Goal: Task Accomplishment & Management: Complete application form

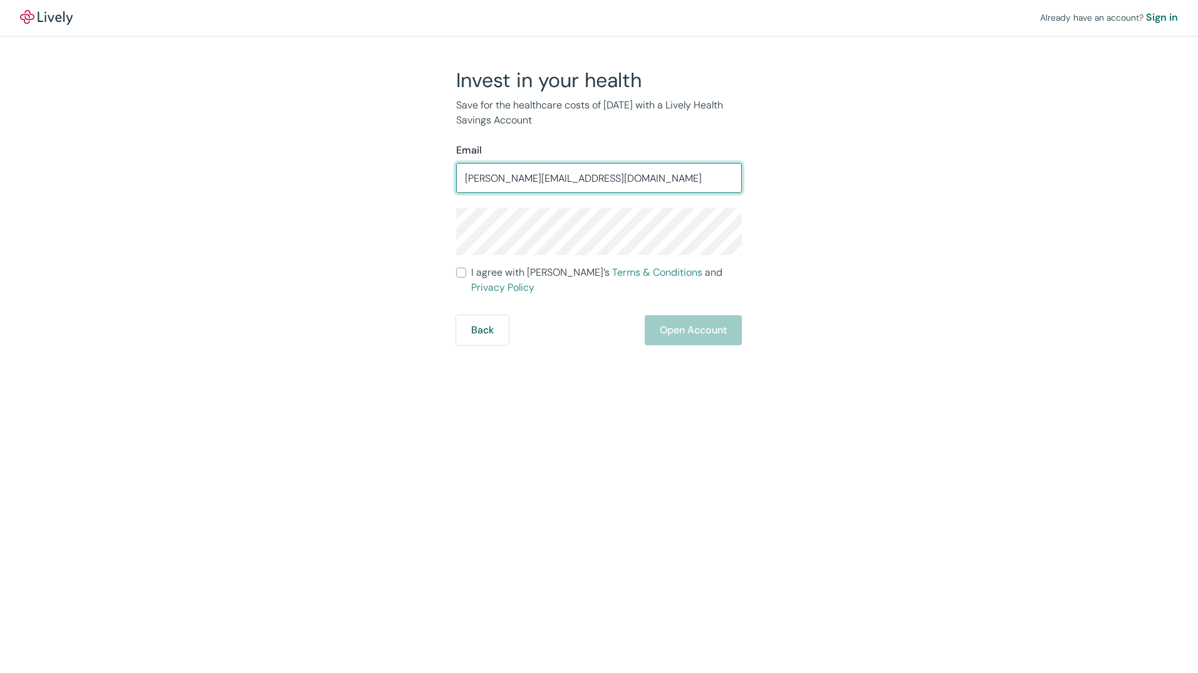
type input "[PERSON_NAME][EMAIL_ADDRESS][DOMAIN_NAME]"
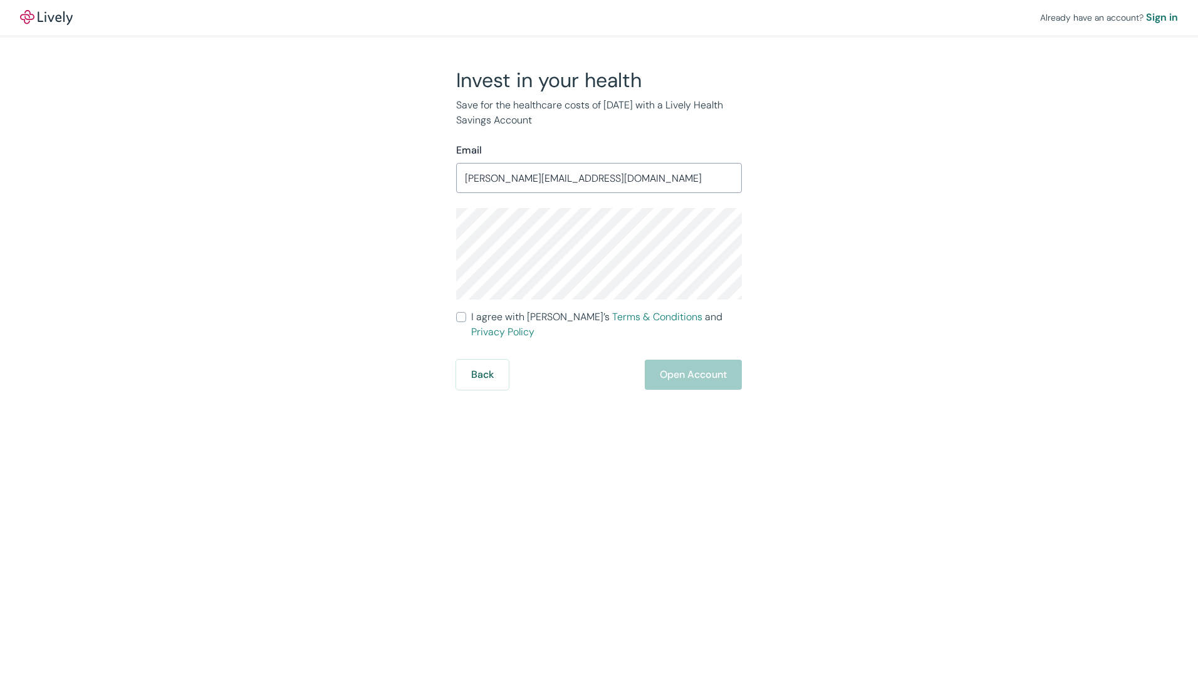
click at [467, 321] on label "I agree with Lively’s Terms & Conditions and Privacy Policy" at bounding box center [599, 325] width 286 height 30
click at [466, 321] on input "I agree with Lively’s Terms & Conditions and Privacy Policy" at bounding box center [461, 317] width 10 height 10
checkbox input "true"
click at [687, 360] on button "Open Account" at bounding box center [693, 375] width 97 height 30
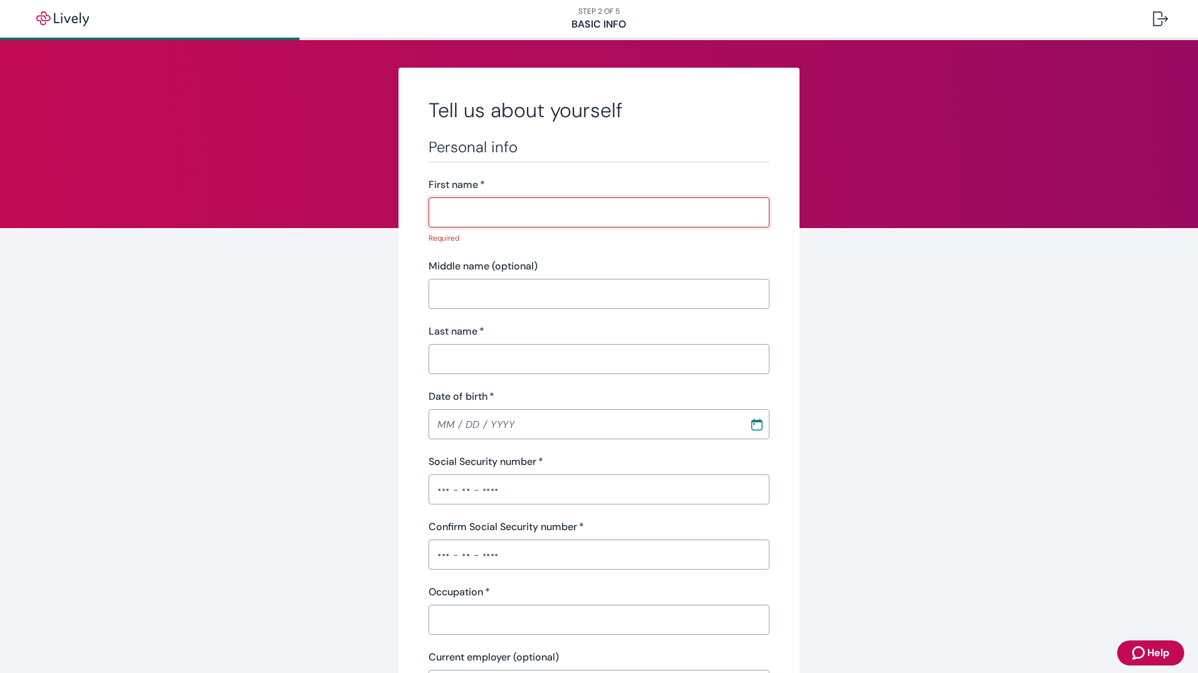
click at [537, 211] on input "First name   *" at bounding box center [599, 212] width 341 height 25
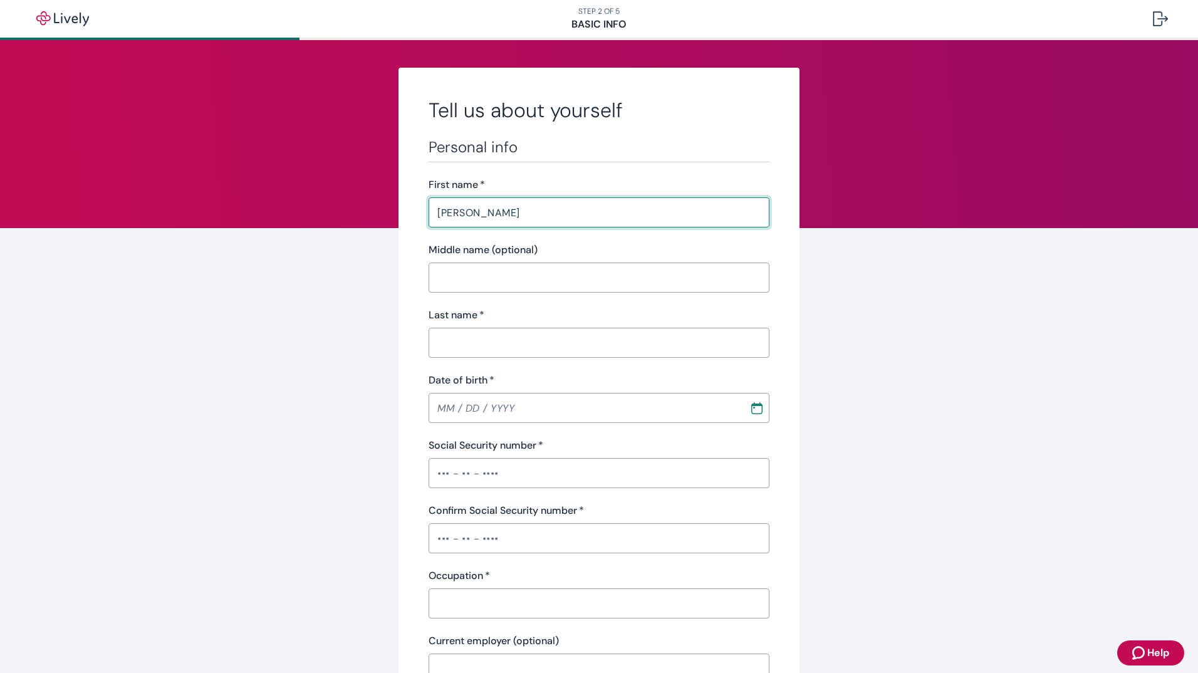
type input "[PERSON_NAME]"
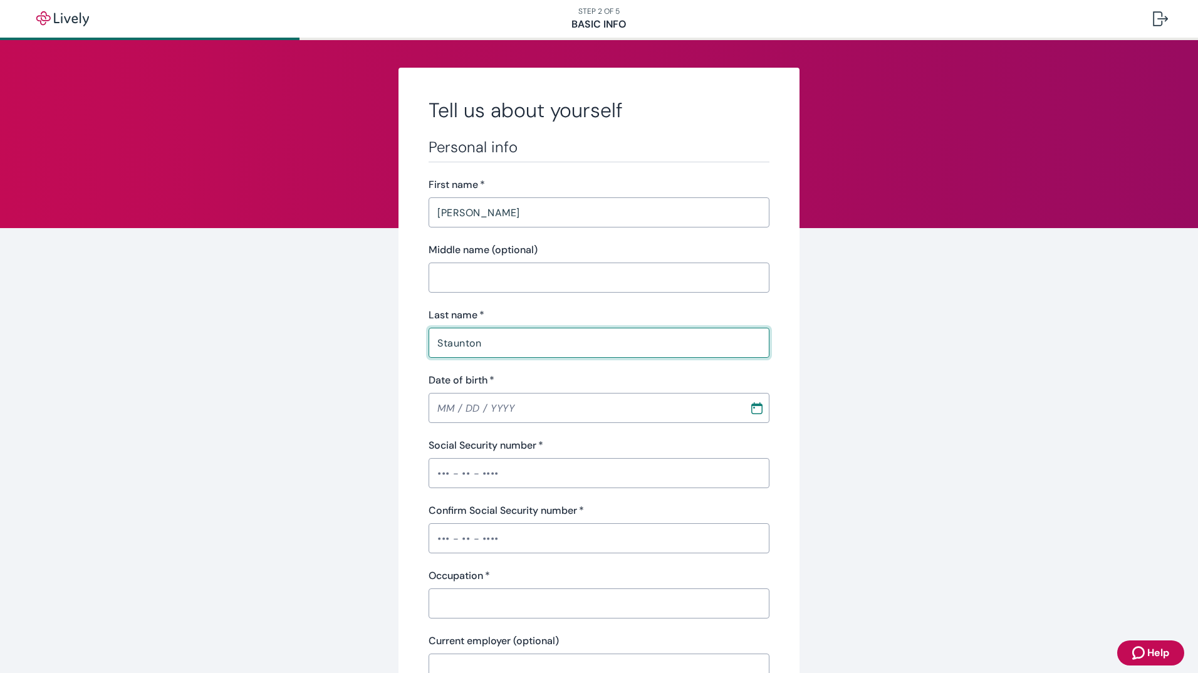
type input "Staunton"
type input "[DATE]"
type input "•••-•"
type input "Insurance Agent"
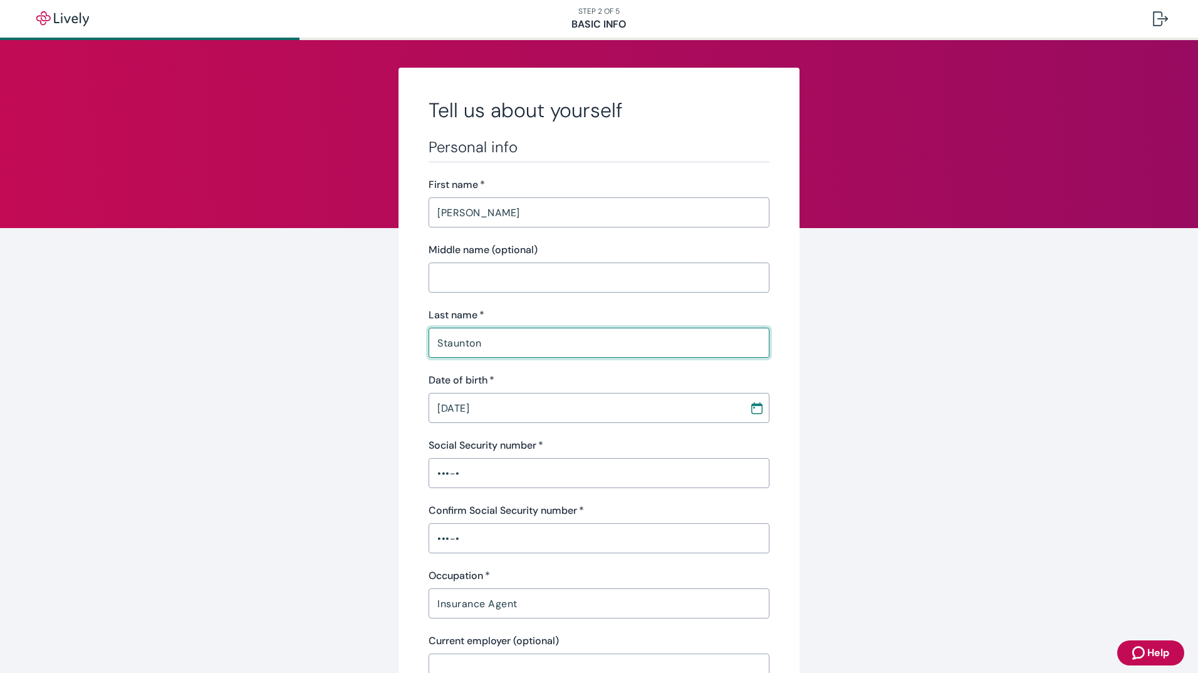
type input "[PERSON_NAME] [PERSON_NAME] Insurance"
type input "500,000.00"
type input "[PHONE_NUMBER]"
type input "[STREET_ADDRESS]"
type input "Bloomfield"
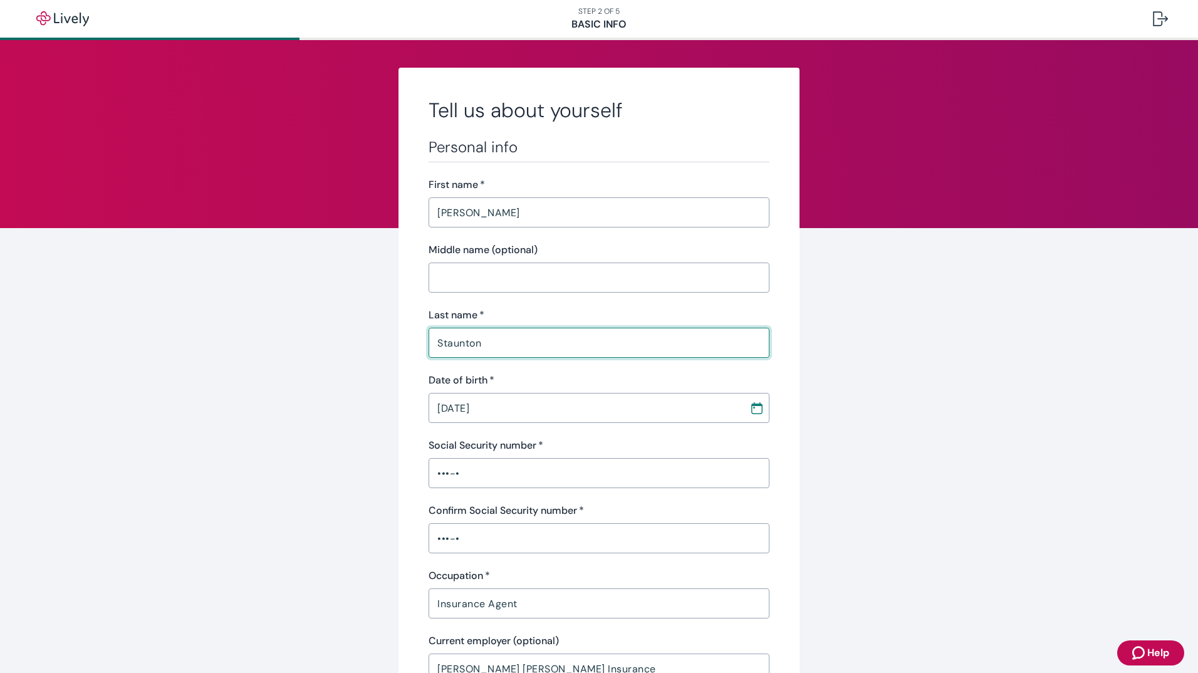
type input "CT"
type input "06002"
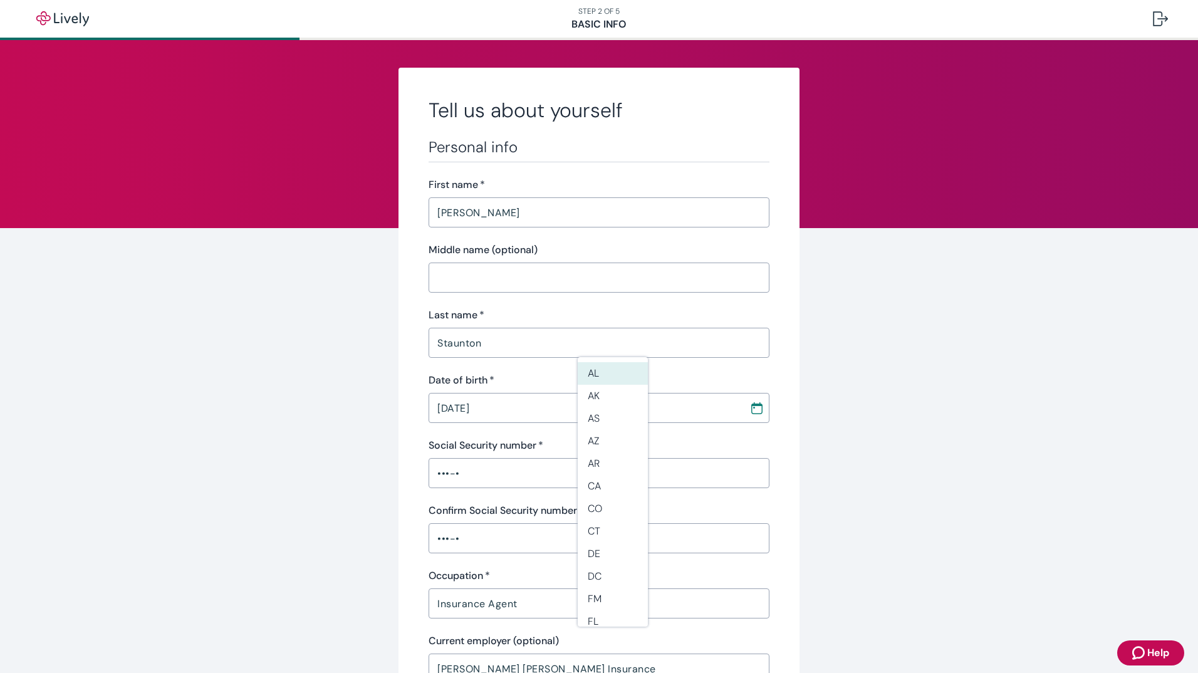
scroll to position [377, 0]
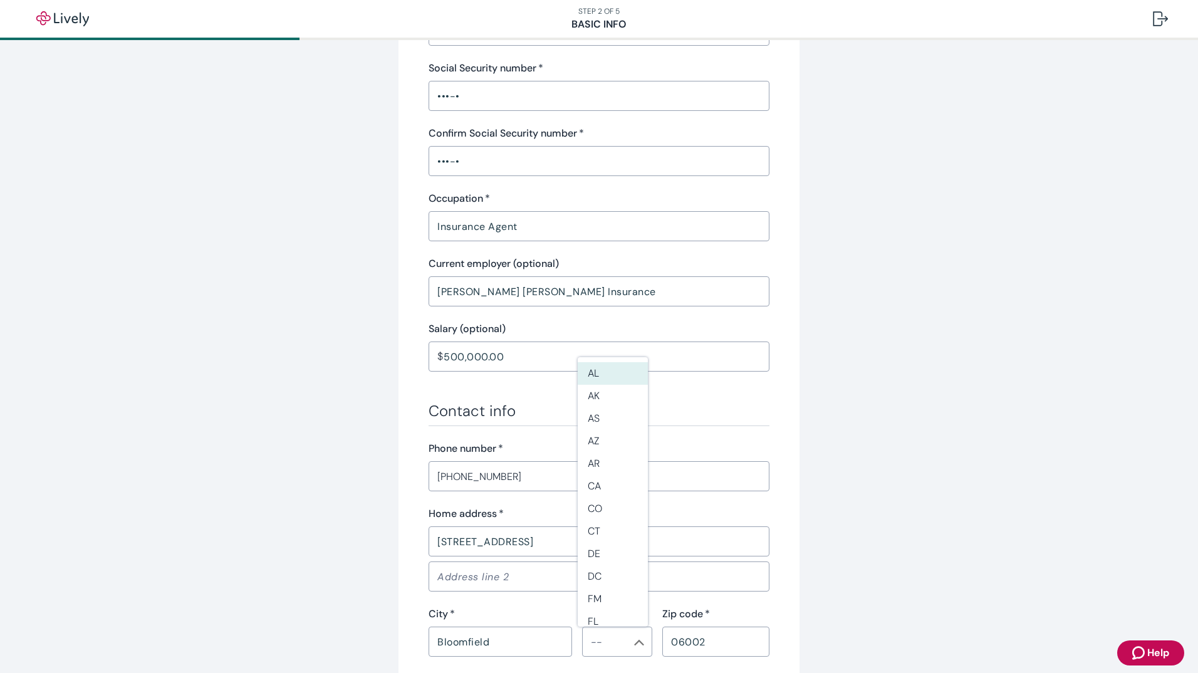
click at [790, 315] on div "Tell us about yourself Personal info First name   * [PERSON_NAME] ​ Middle name…" at bounding box center [599, 274] width 401 height 1169
click at [595, 536] on li "CT" at bounding box center [613, 531] width 70 height 23
type input "CT"
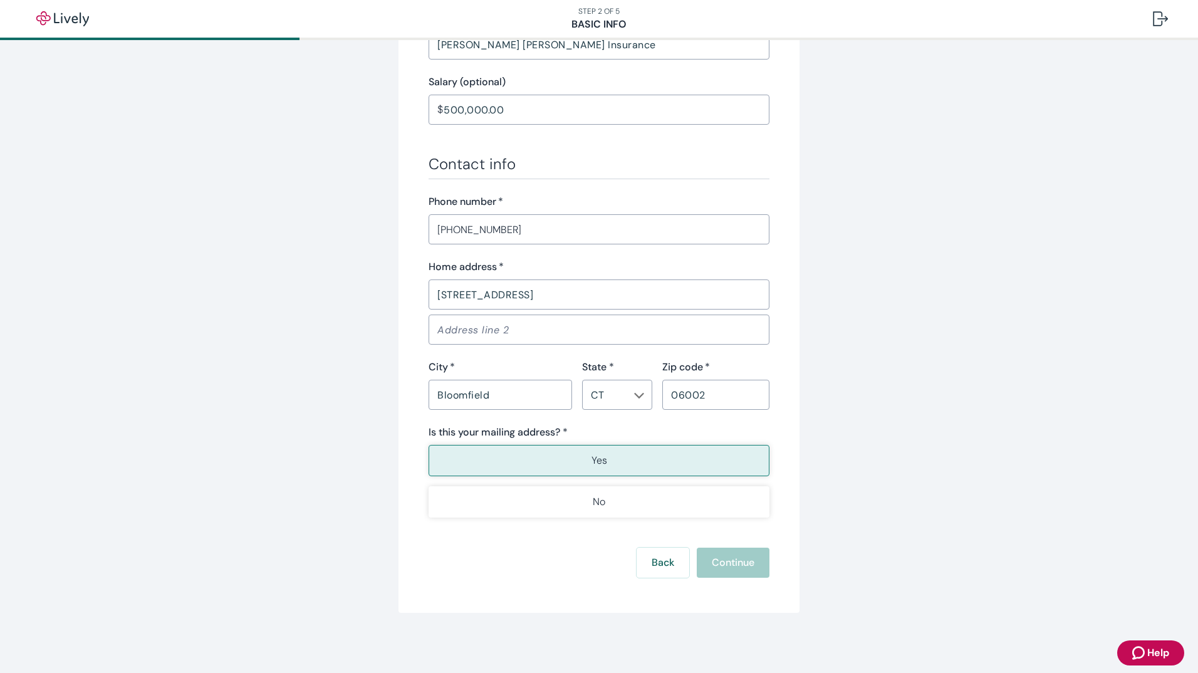
click at [665, 461] on button "Yes" at bounding box center [599, 460] width 341 height 31
click at [716, 556] on div "Back Continue" at bounding box center [599, 563] width 341 height 30
click at [727, 568] on div "Back Continue" at bounding box center [599, 563] width 341 height 30
click at [538, 160] on h3 "Contact info" at bounding box center [599, 164] width 341 height 19
click at [501, 307] on div "[STREET_ADDRESS] ​" at bounding box center [599, 294] width 341 height 30
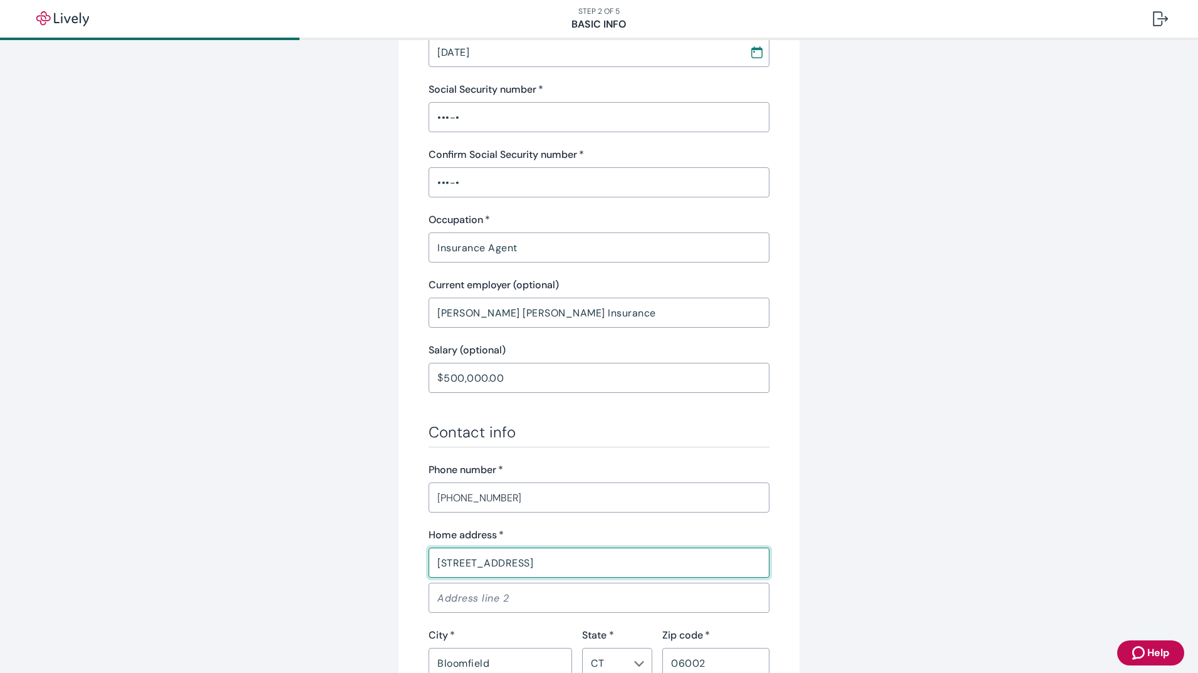
scroll to position [355, 0]
click at [459, 116] on input "•••-•" at bounding box center [599, 118] width 341 height 25
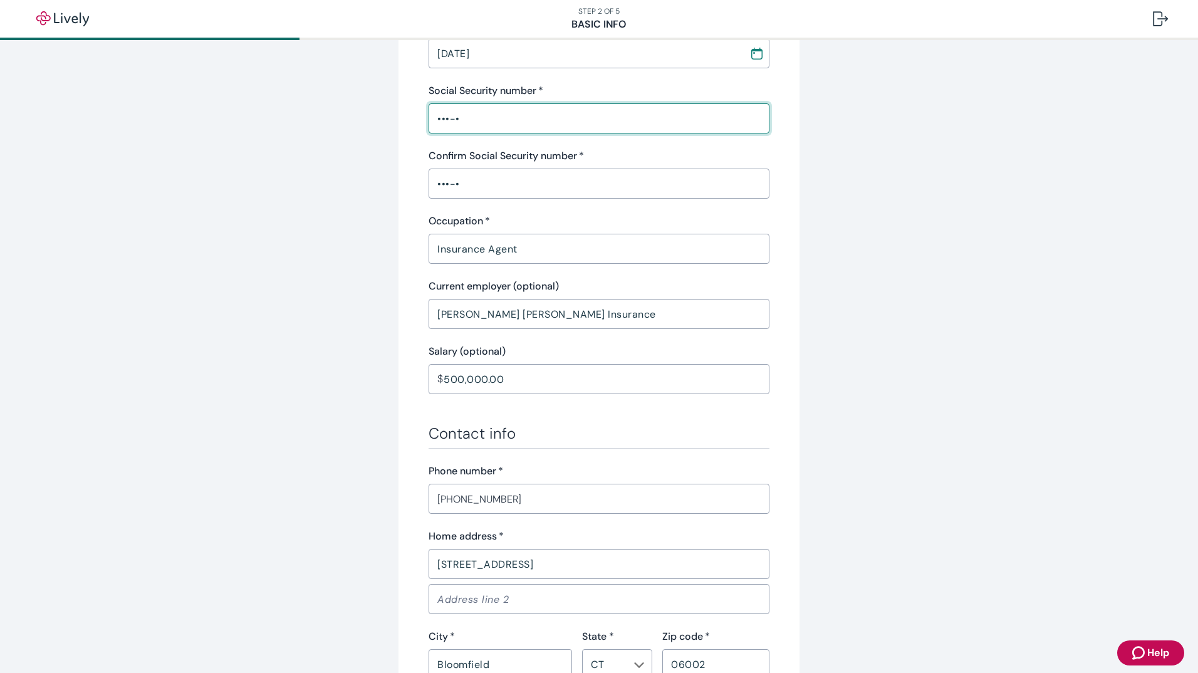
drag, startPoint x: 459, startPoint y: 116, endPoint x: 414, endPoint y: 120, distance: 45.3
click at [414, 120] on div "Tell us about yourself Personal info First name   * [PERSON_NAME] ​ Middle name…" at bounding box center [599, 297] width 401 height 1169
type input "•••-••-6805"
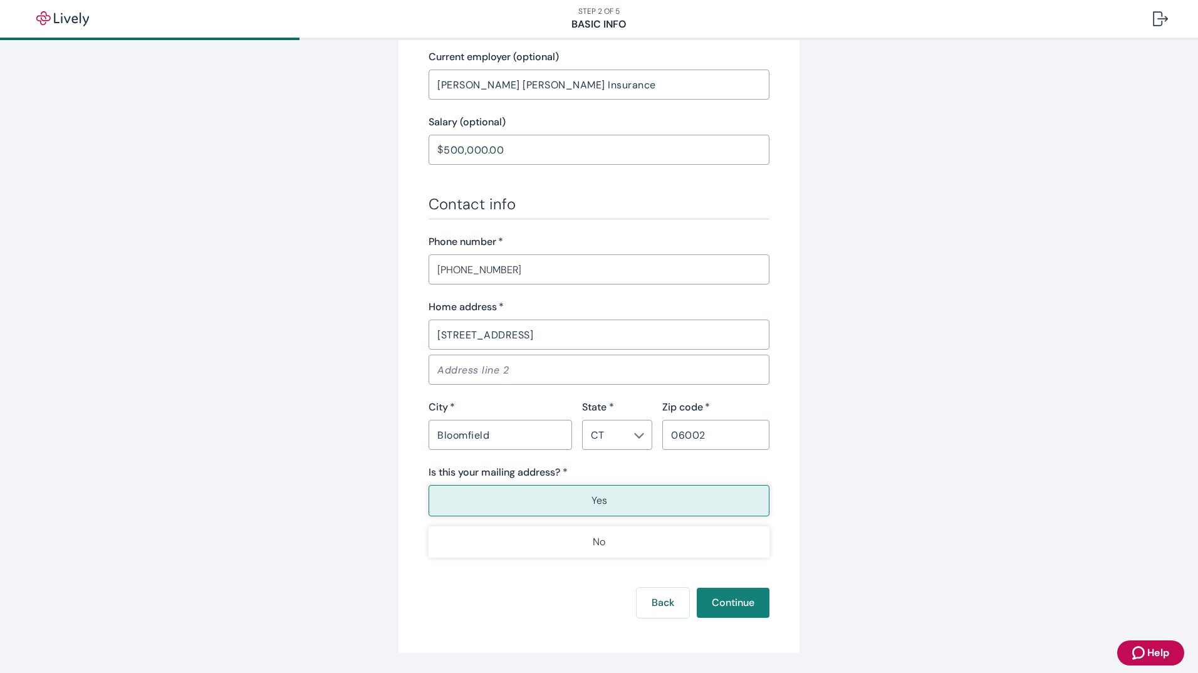
scroll to position [624, 0]
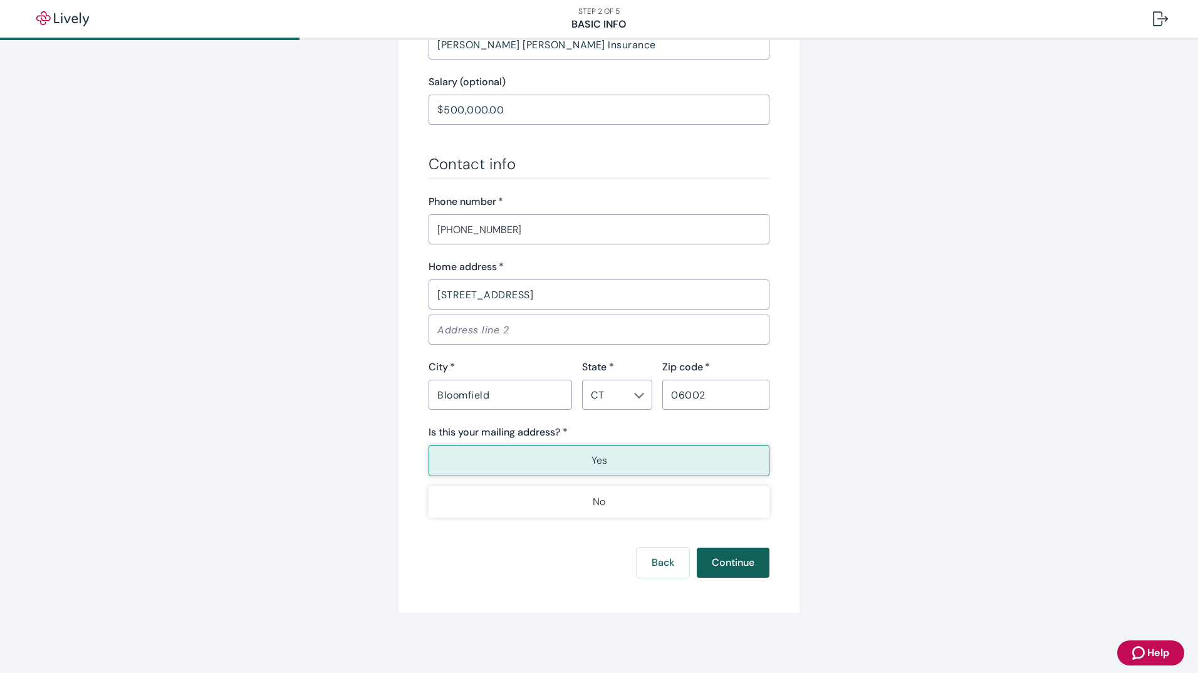
type input "•••-••-6805"
click at [738, 566] on button "Continue" at bounding box center [733, 563] width 73 height 30
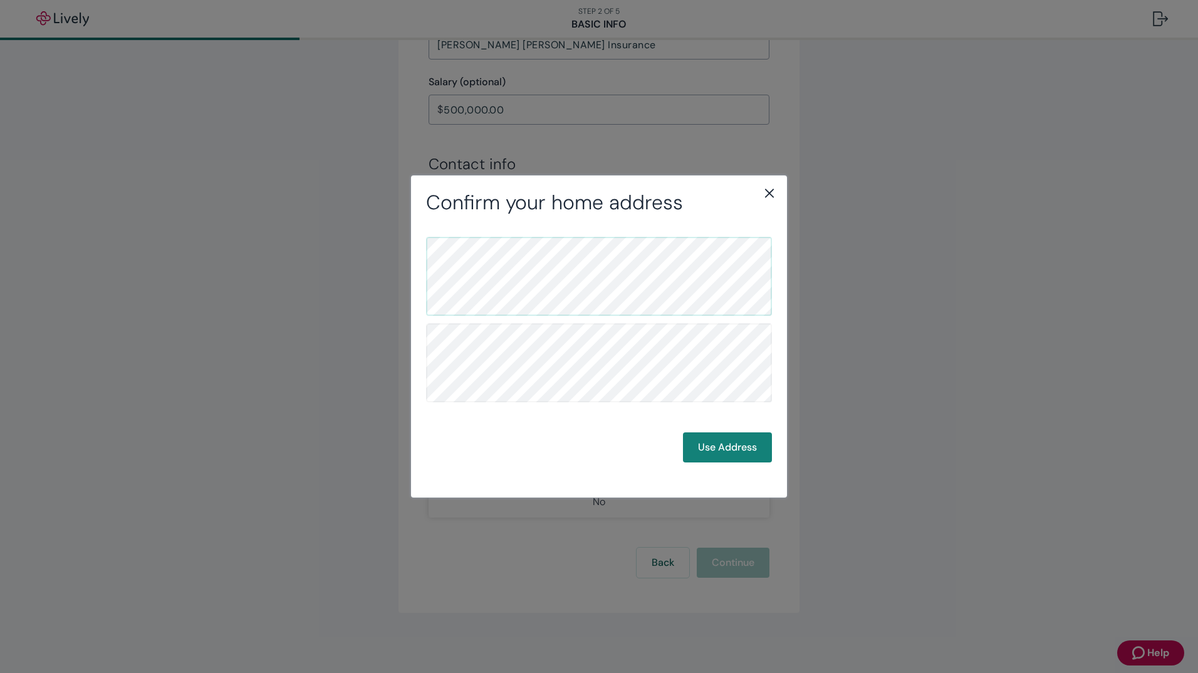
click at [698, 432] on div "Use Address" at bounding box center [599, 350] width 346 height 226
click at [707, 443] on button "Use Address" at bounding box center [727, 447] width 89 height 30
click at [728, 450] on button "Use Address" at bounding box center [727, 447] width 89 height 30
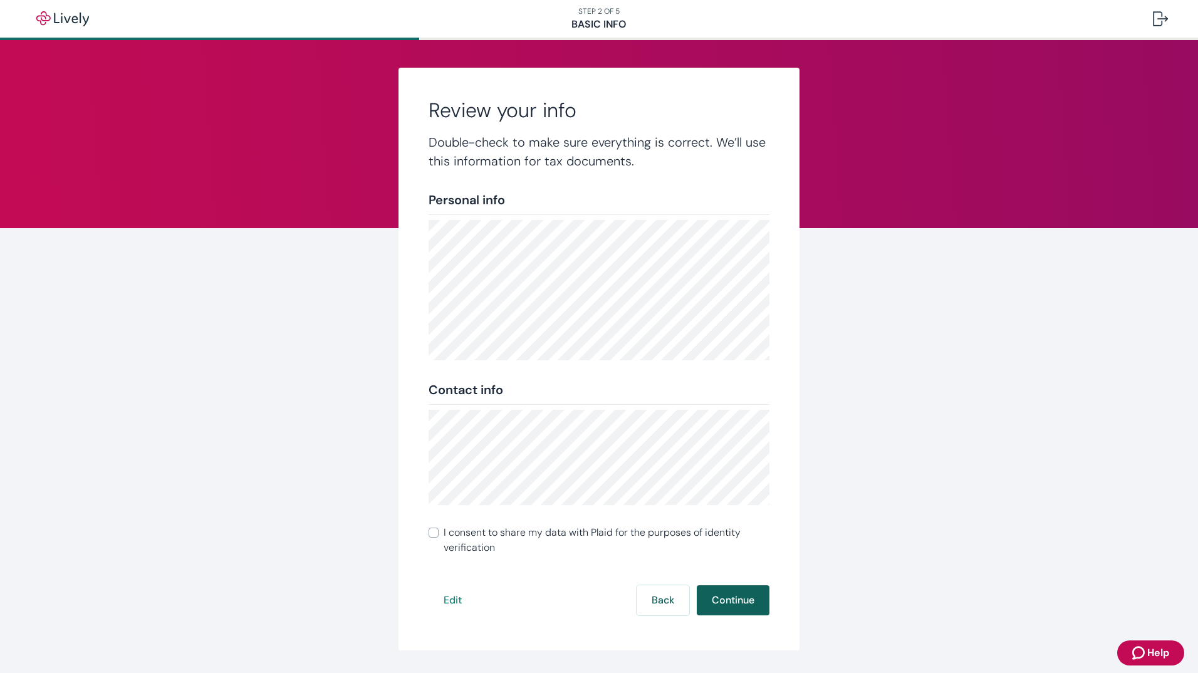
click at [739, 608] on button "Continue" at bounding box center [733, 600] width 73 height 30
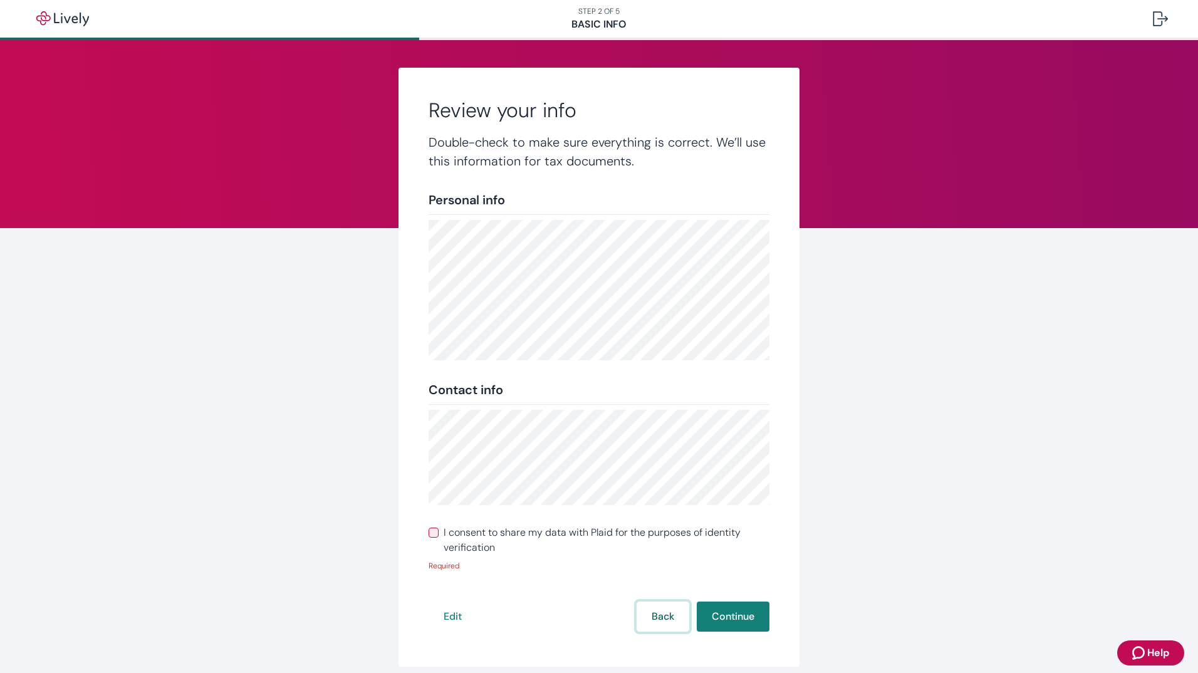
click at [665, 615] on button "Back" at bounding box center [663, 617] width 53 height 30
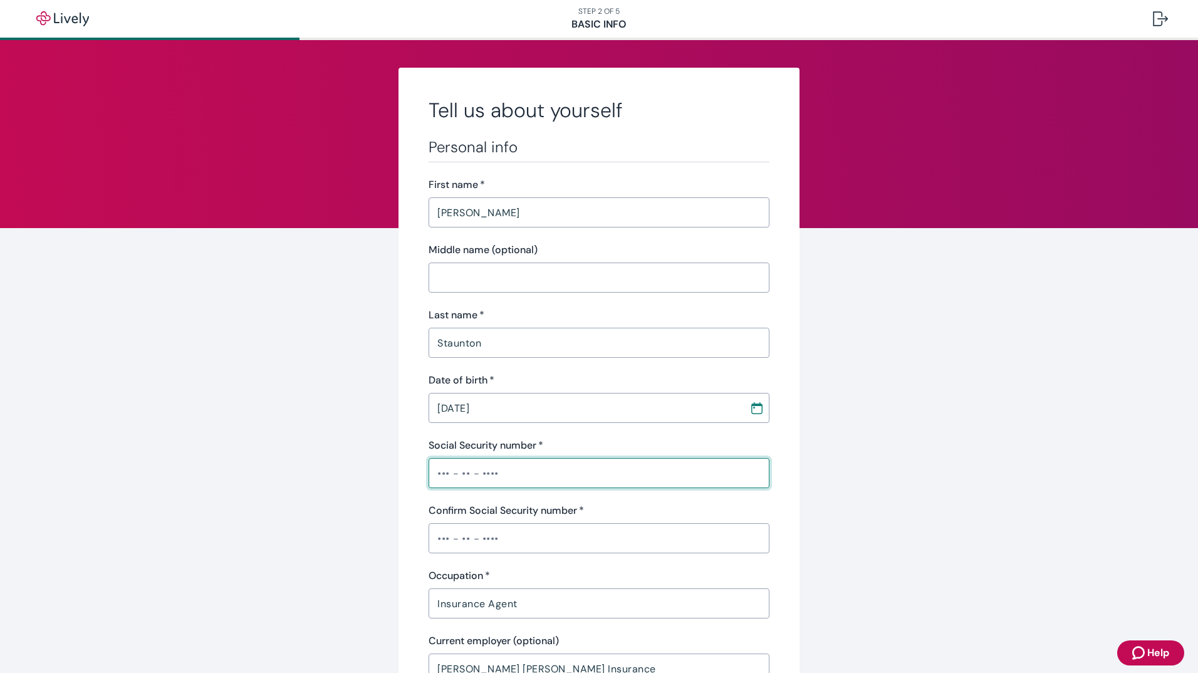
drag, startPoint x: 522, startPoint y: 479, endPoint x: 439, endPoint y: 477, distance: 82.8
click at [439, 477] on input "Social Security number   *" at bounding box center [599, 473] width 341 height 25
drag, startPoint x: 506, startPoint y: 470, endPoint x: 409, endPoint y: 477, distance: 96.8
click at [409, 477] on div "Tell us about yourself Personal info First name   * [PERSON_NAME] ​ Middle name…" at bounding box center [599, 652] width 401 height 1169
type input "•••-••-0575"
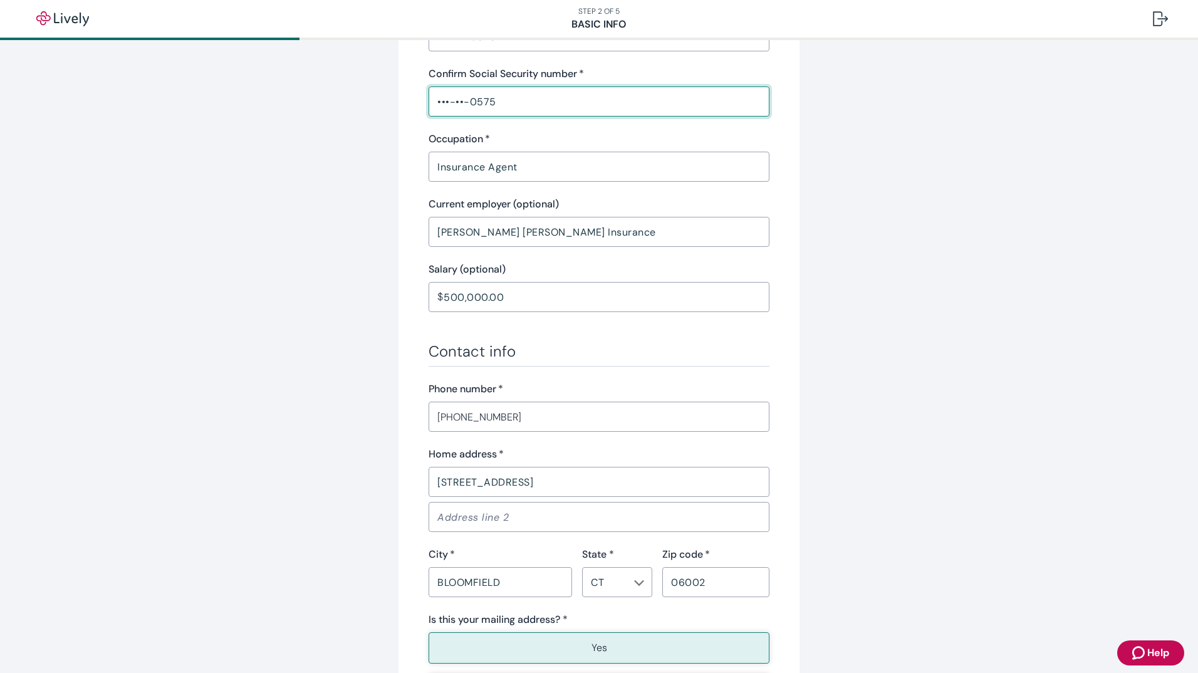
scroll to position [624, 0]
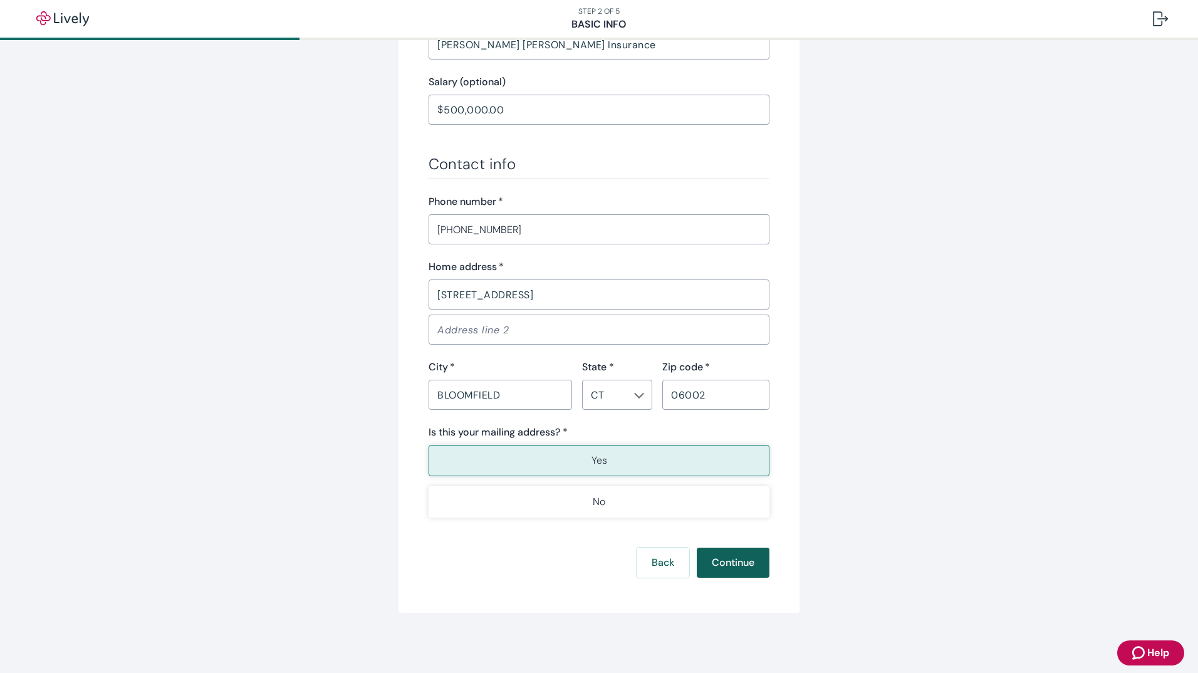
type input "•••-••-0575"
click at [732, 565] on button "Continue" at bounding box center [733, 563] width 73 height 30
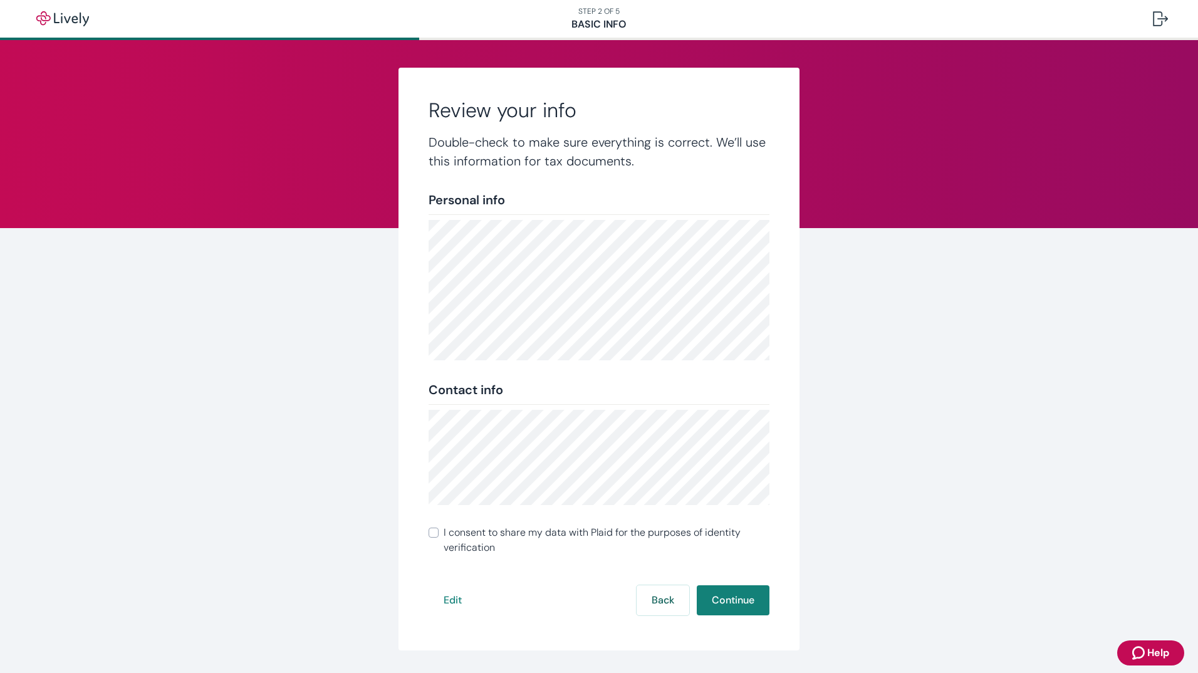
click at [430, 536] on input "I consent to share my data with Plaid for the purposes of identity verification" at bounding box center [434, 533] width 10 height 10
checkbox input "true"
click at [707, 600] on button "Continue" at bounding box center [733, 600] width 73 height 30
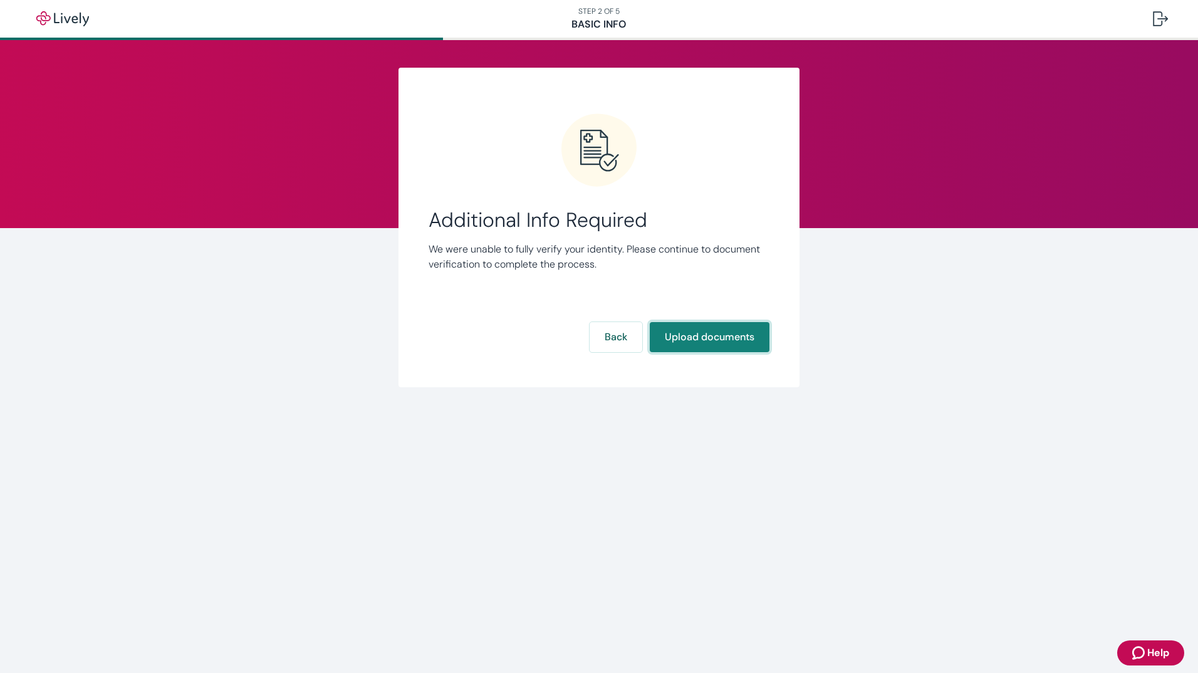
click at [703, 336] on button "Upload documents" at bounding box center [710, 337] width 120 height 30
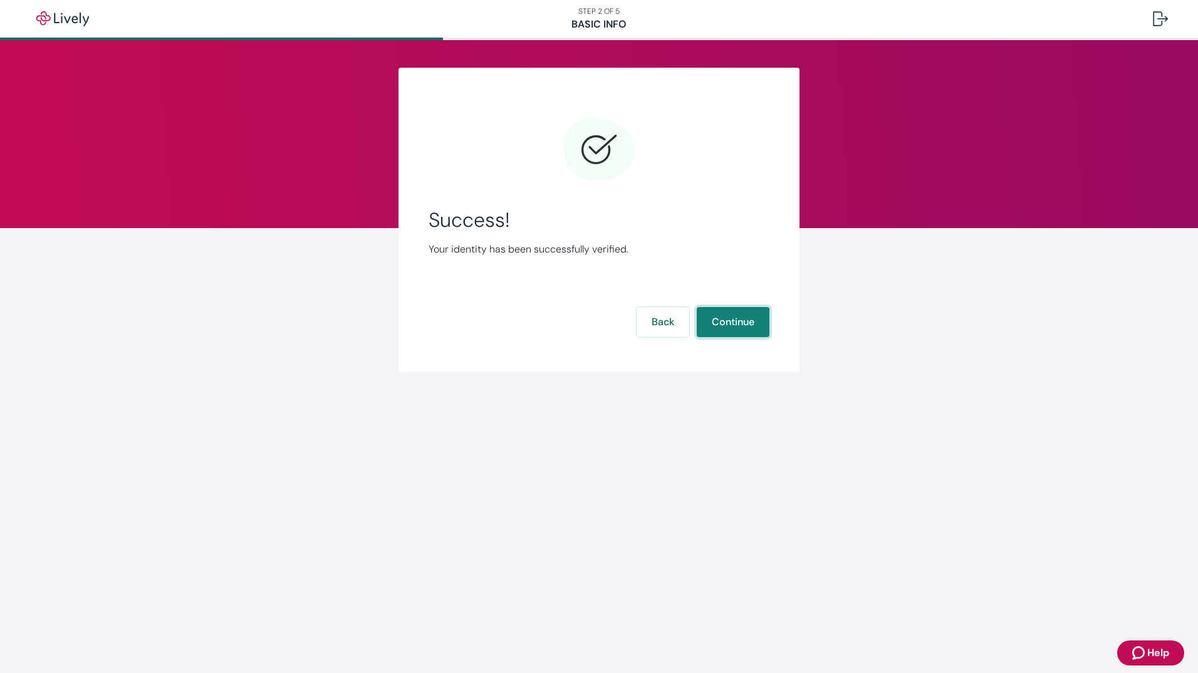
click at [727, 309] on button "Continue" at bounding box center [733, 322] width 73 height 30
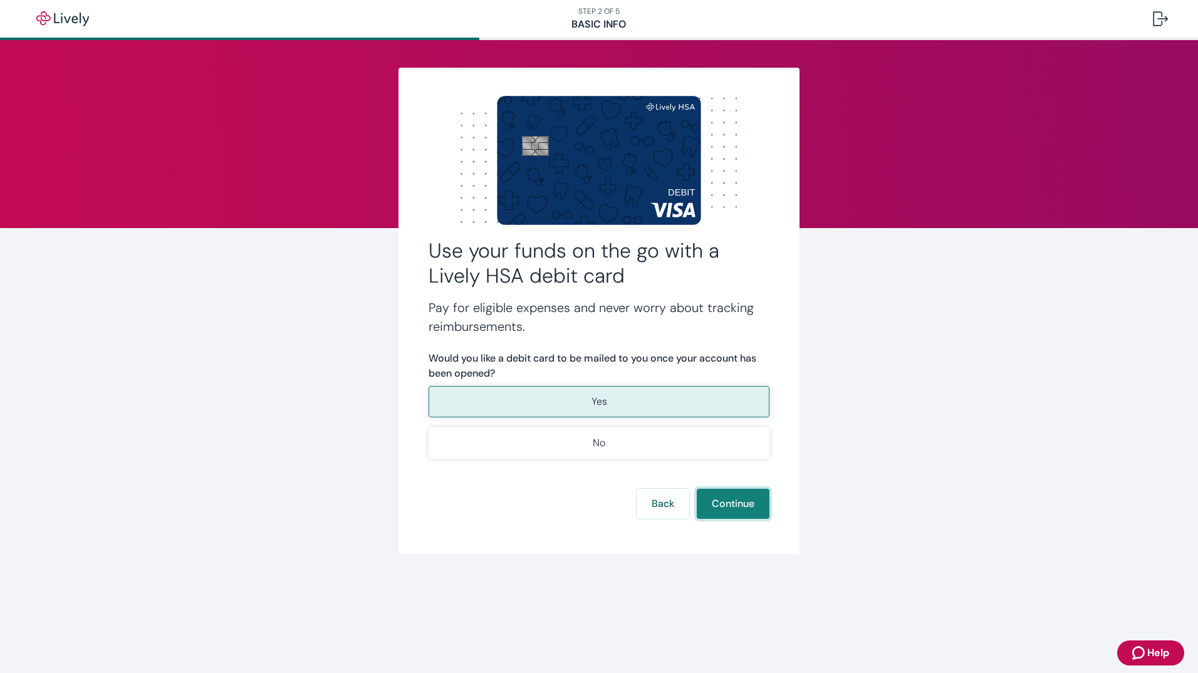
click at [729, 500] on button "Continue" at bounding box center [733, 504] width 73 height 30
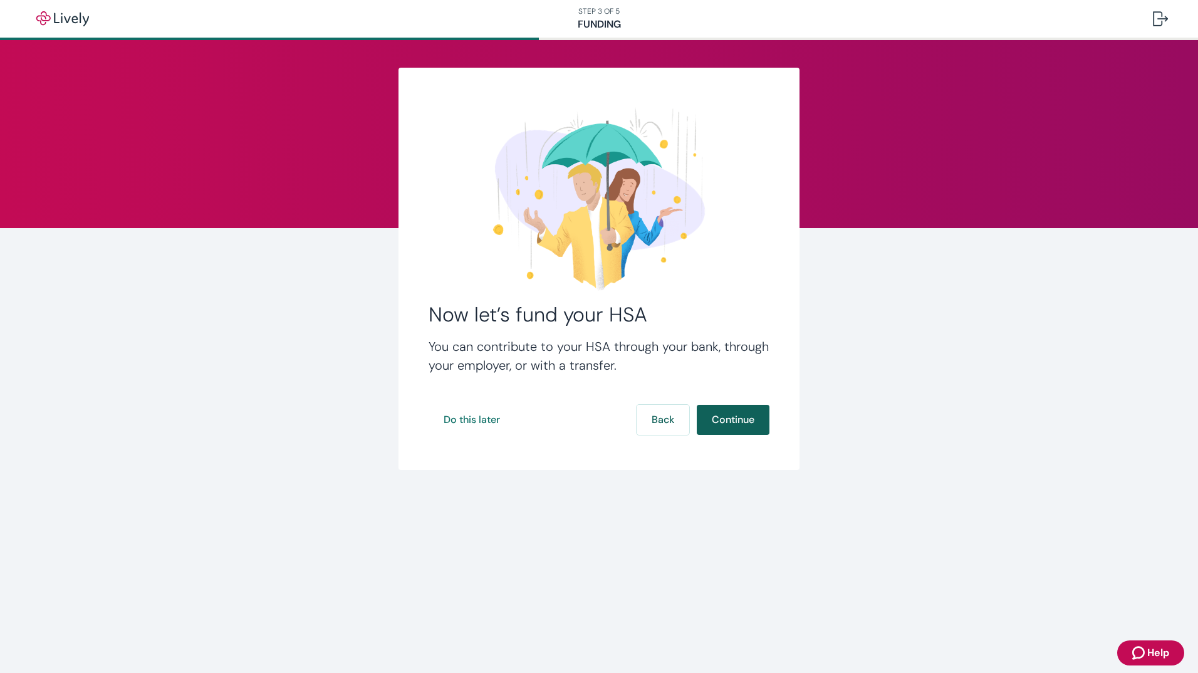
click at [743, 415] on button "Continue" at bounding box center [733, 420] width 73 height 30
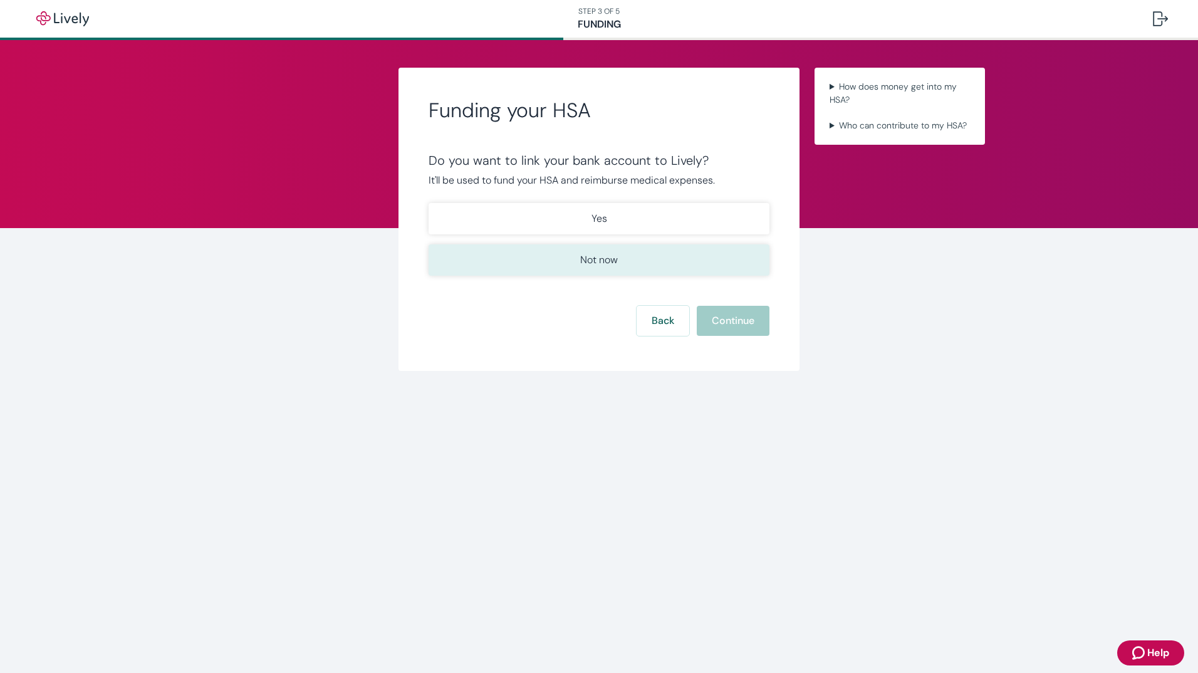
click at [602, 256] on p "Not now" at bounding box center [599, 260] width 38 height 15
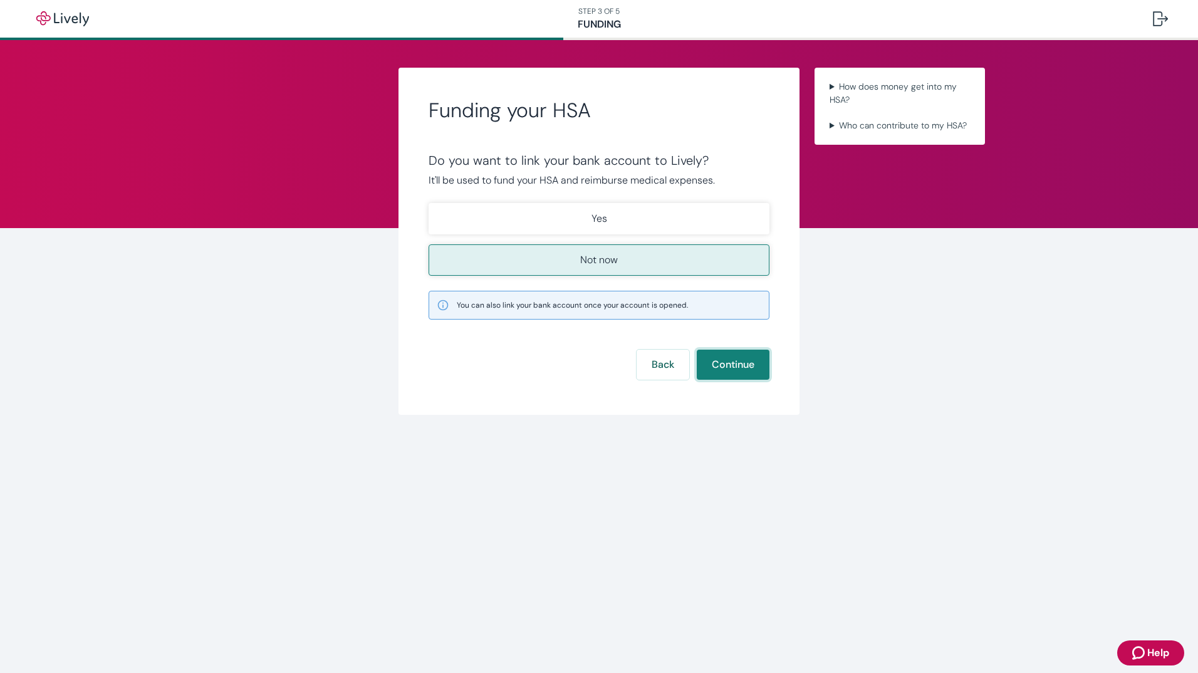
click at [739, 365] on button "Continue" at bounding box center [733, 365] width 73 height 30
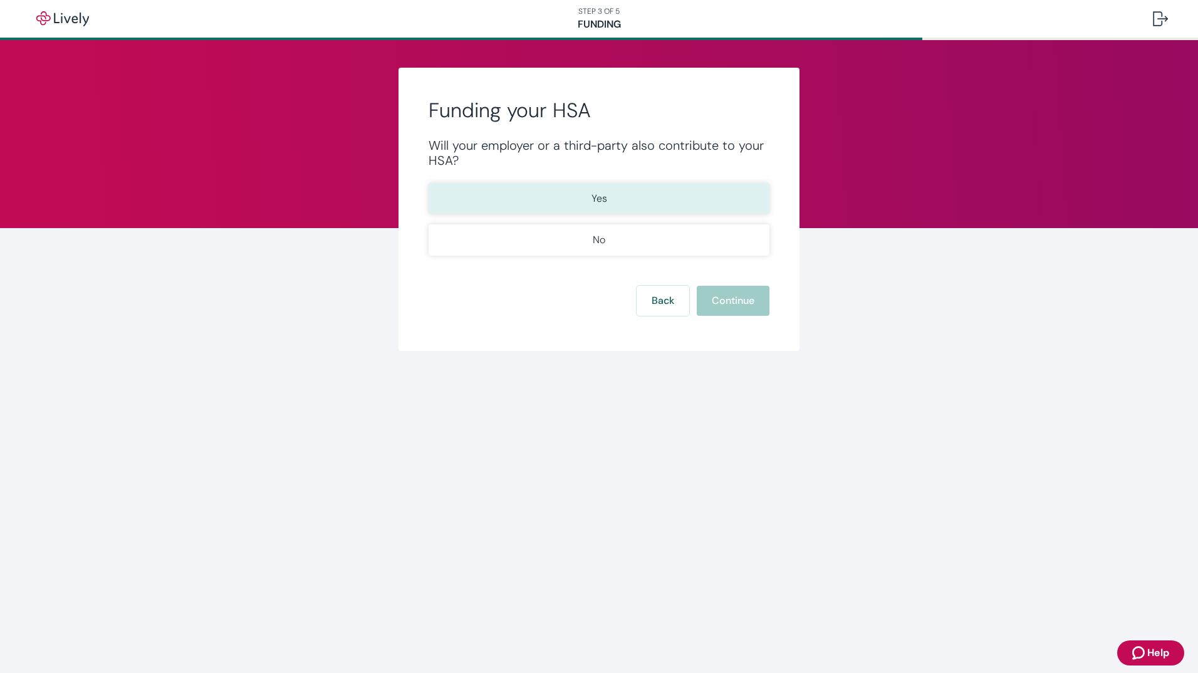
click at [612, 203] on button "Yes" at bounding box center [599, 198] width 341 height 31
click at [720, 299] on button "Continue" at bounding box center [733, 301] width 73 height 30
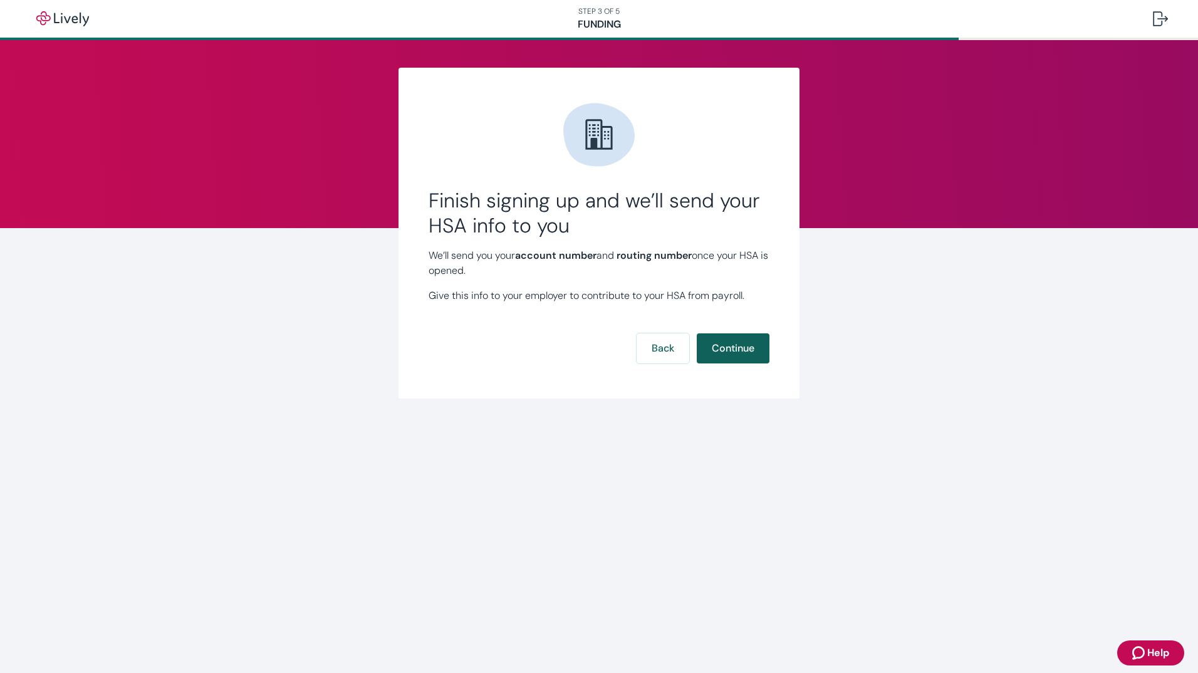
click at [724, 348] on button "Continue" at bounding box center [733, 348] width 73 height 30
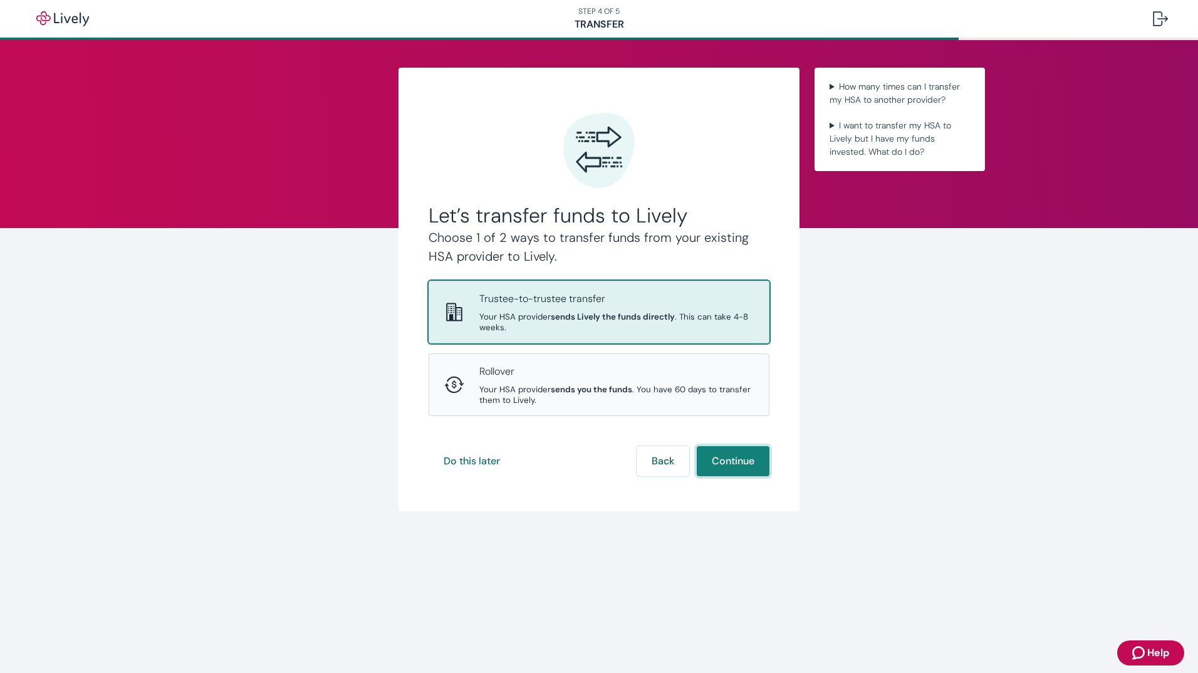
click at [736, 469] on button "Continue" at bounding box center [733, 461] width 73 height 30
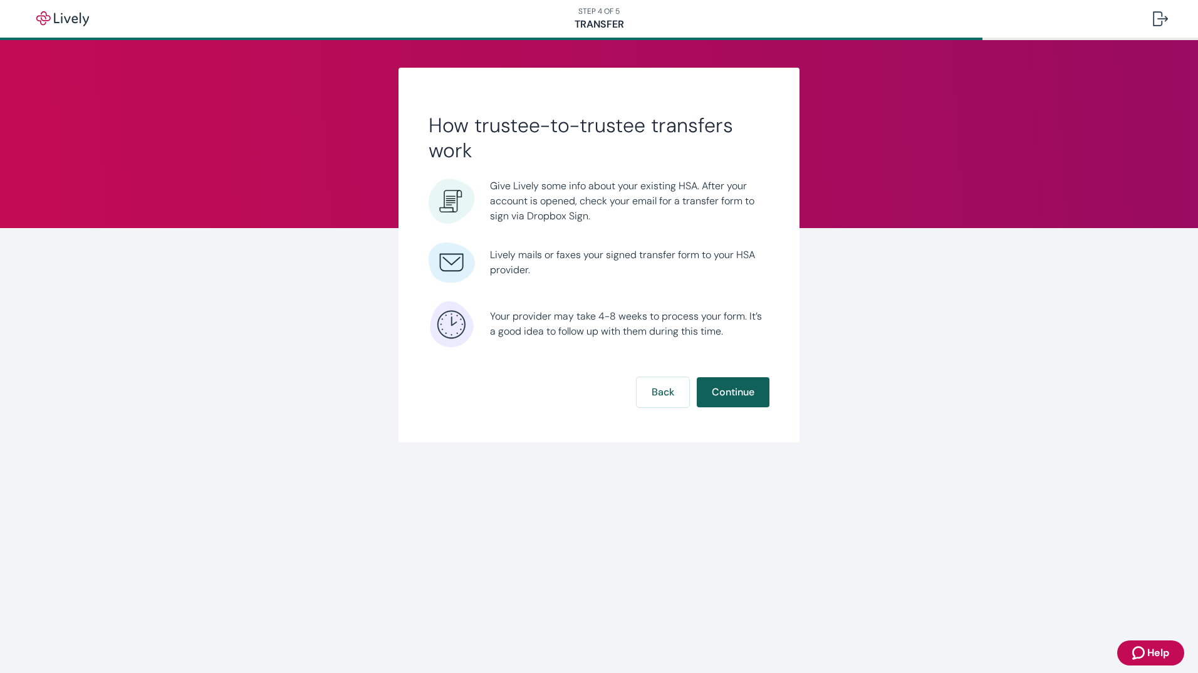
click at [726, 392] on button "Continue" at bounding box center [733, 392] width 73 height 30
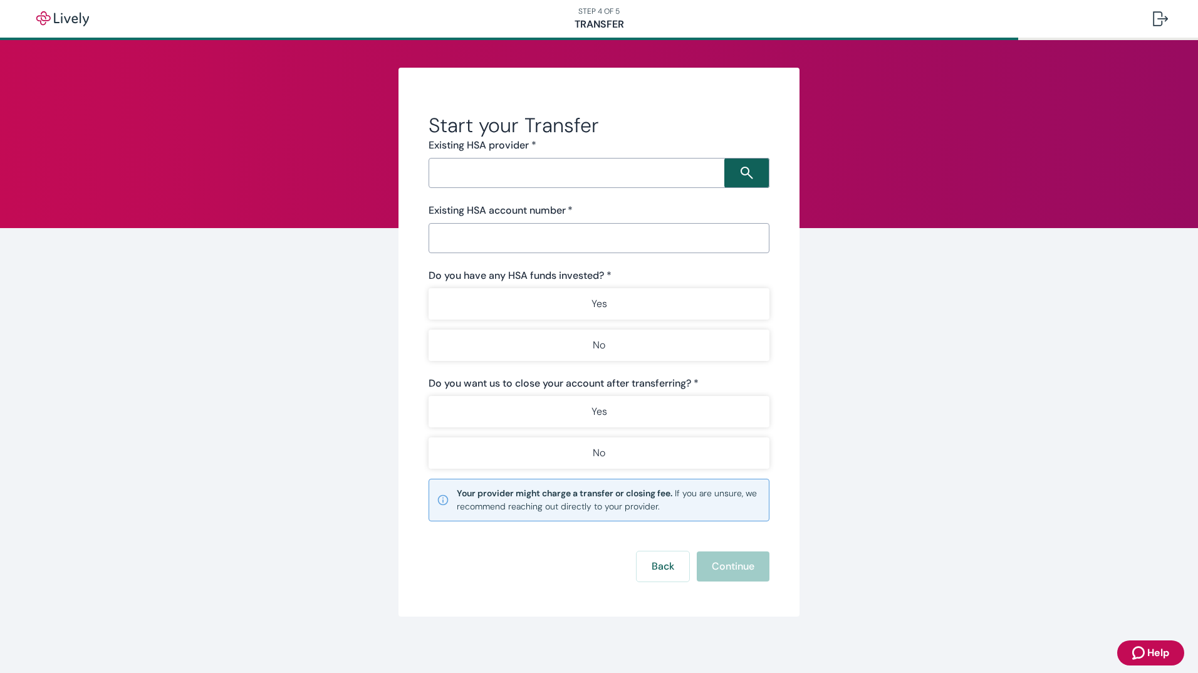
click at [748, 179] on icon "Search icon" at bounding box center [747, 173] width 13 height 13
click at [675, 167] on input "Search input" at bounding box center [578, 173] width 292 height 18
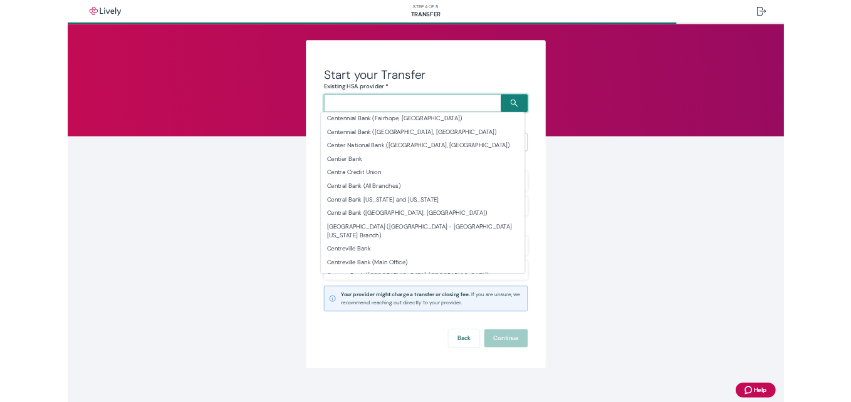
scroll to position [6754, 0]
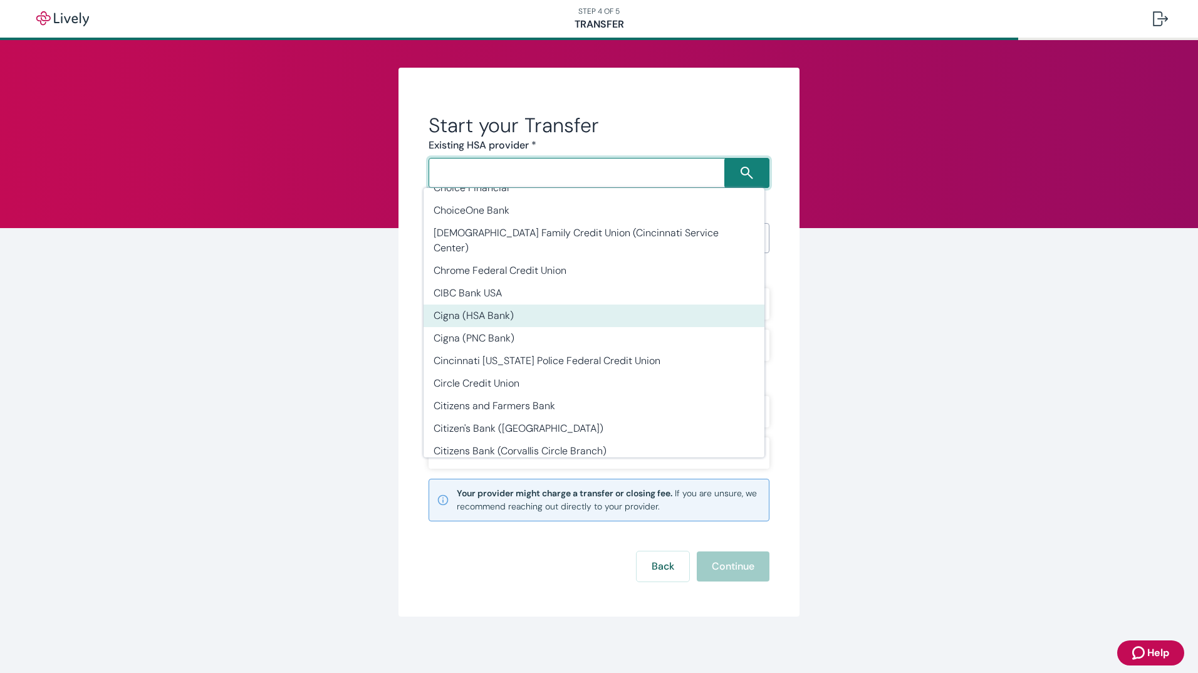
click at [511, 175] on input "Search input" at bounding box center [578, 173] width 292 height 18
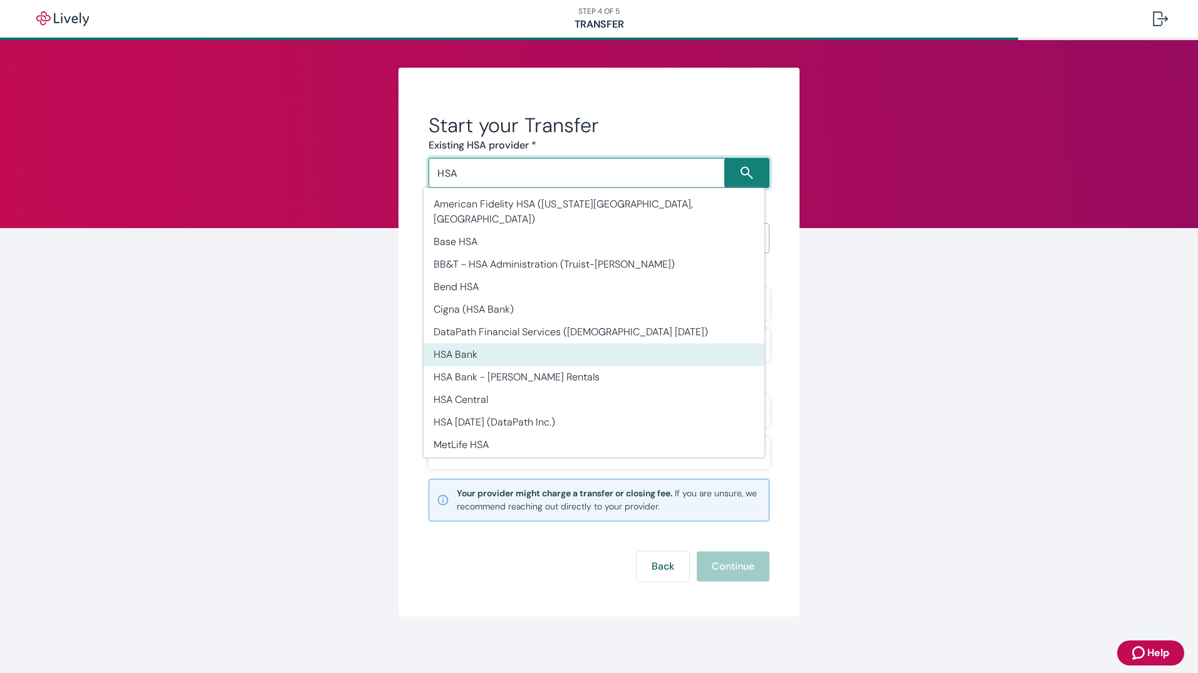
click at [609, 343] on li "HSA Bank" at bounding box center [594, 354] width 341 height 23
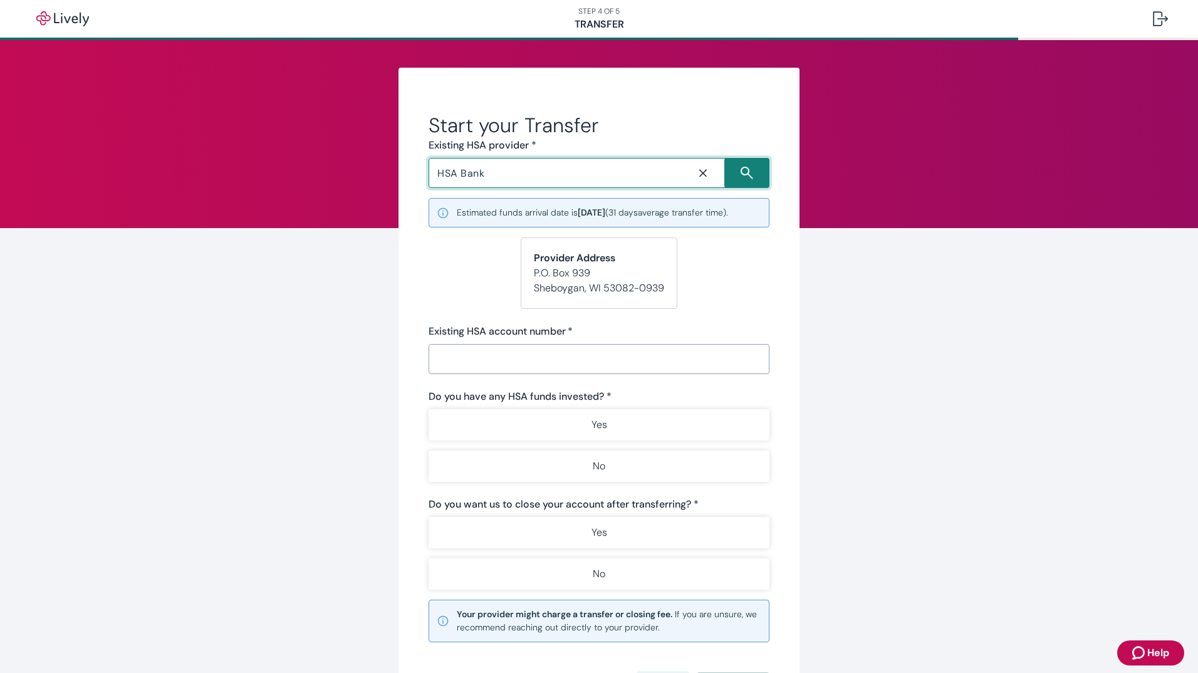
type input "HSA Bank"
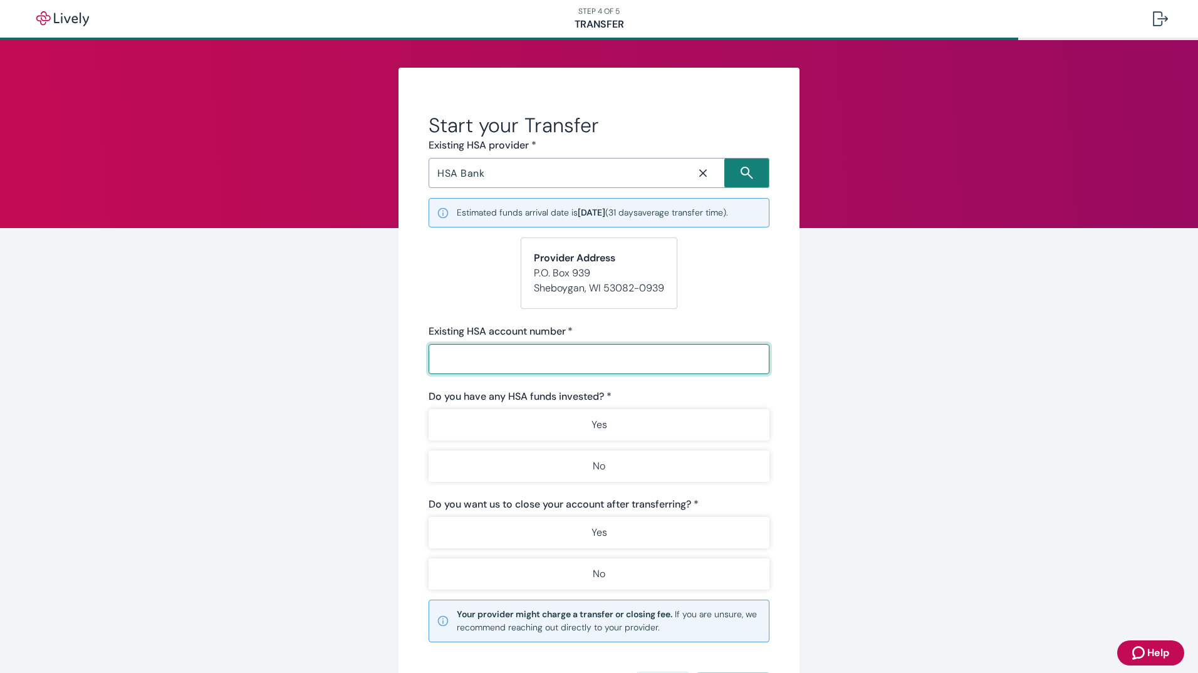
click at [592, 360] on input "Existing HSA account number   *" at bounding box center [599, 359] width 341 height 25
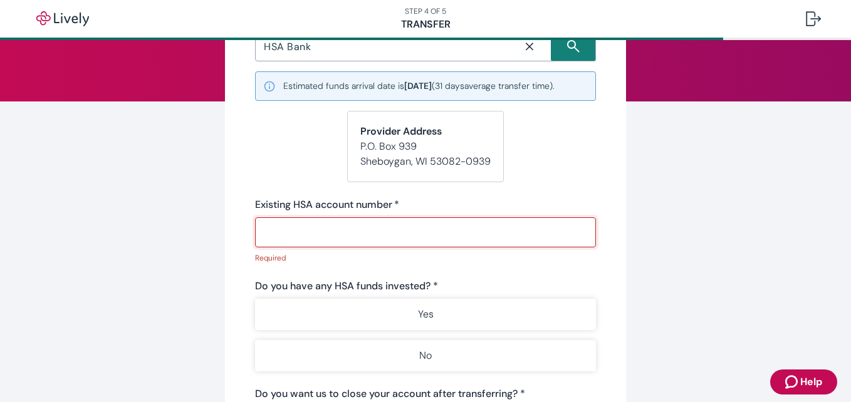
scroll to position [131, 0]
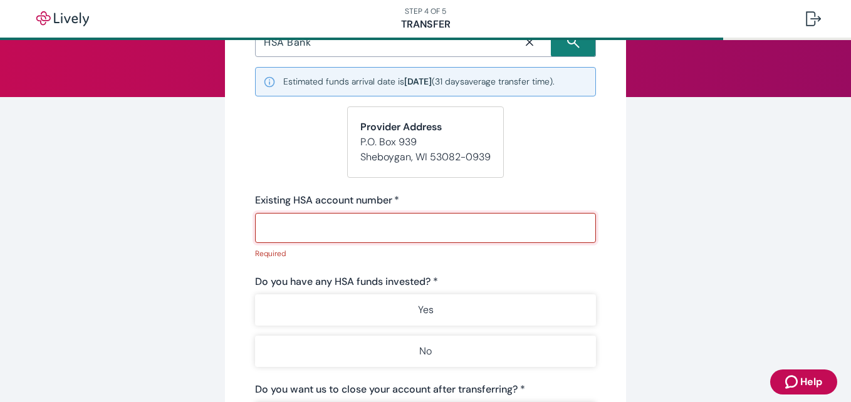
click at [423, 228] on input "Existing HSA account number   *" at bounding box center [425, 228] width 341 height 25
click at [293, 230] on input "Existing HSA account number   *" at bounding box center [425, 228] width 341 height 25
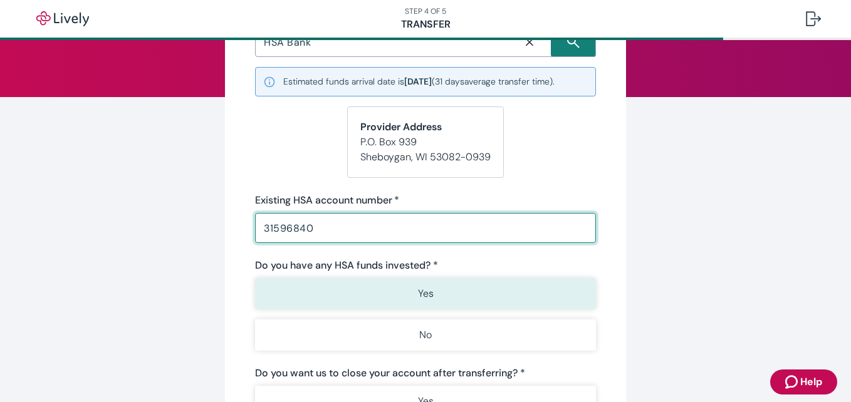
type input "31596840"
click at [418, 290] on p "Yes" at bounding box center [426, 293] width 16 height 15
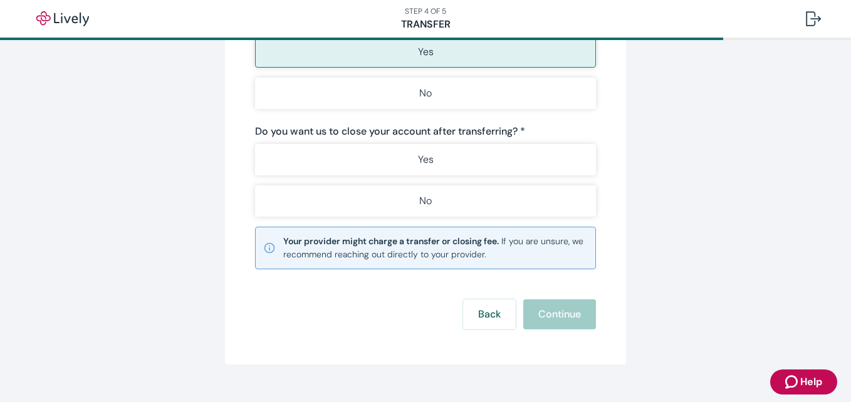
scroll to position [374, 0]
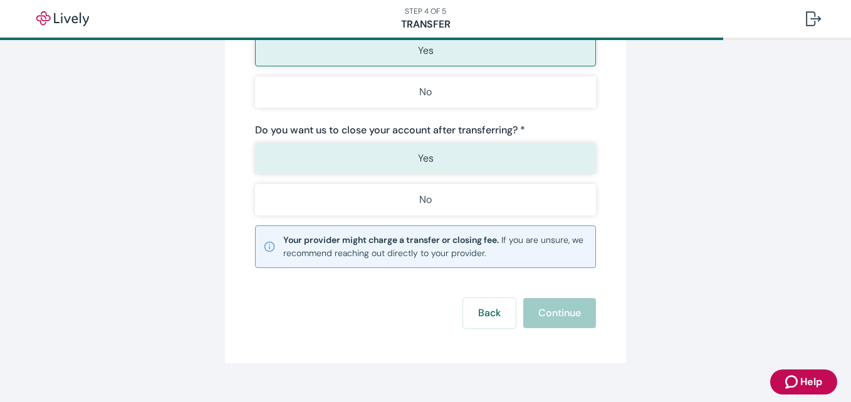
click at [358, 160] on button "Yes" at bounding box center [425, 158] width 341 height 31
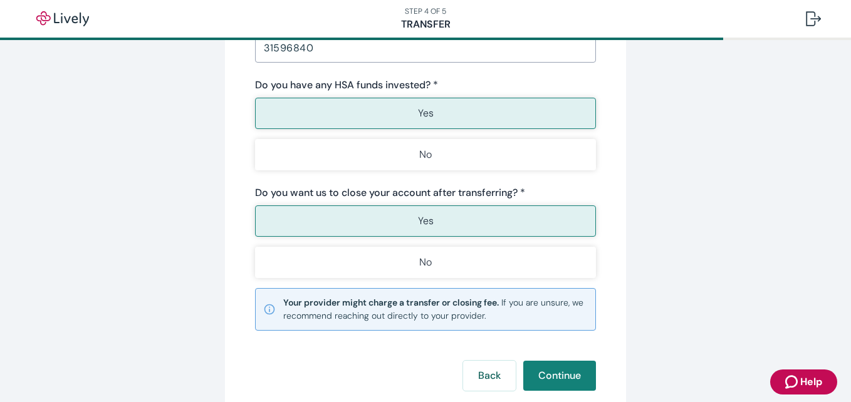
scroll to position [395, 0]
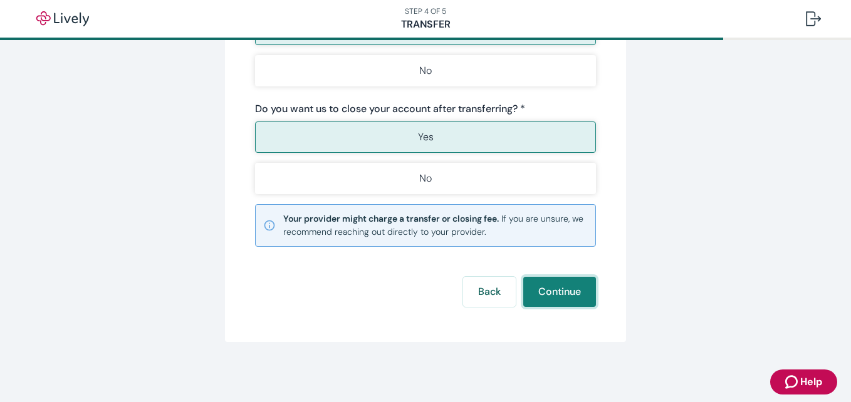
click at [535, 288] on button "Continue" at bounding box center [559, 292] width 73 height 30
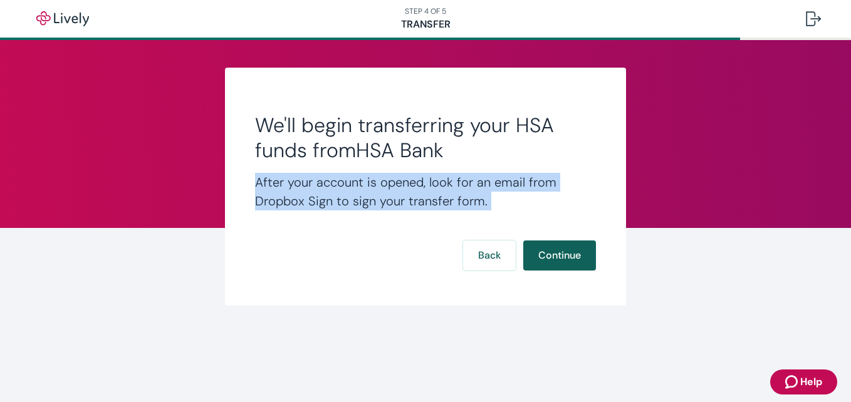
drag, startPoint x: 697, startPoint y: 162, endPoint x: 560, endPoint y: 258, distance: 167.4
click at [560, 258] on div "We'll begin transferring your HSA funds from HSA Bank After your account is ope…" at bounding box center [426, 187] width 602 height 238
click at [560, 258] on button "Continue" at bounding box center [559, 256] width 73 height 30
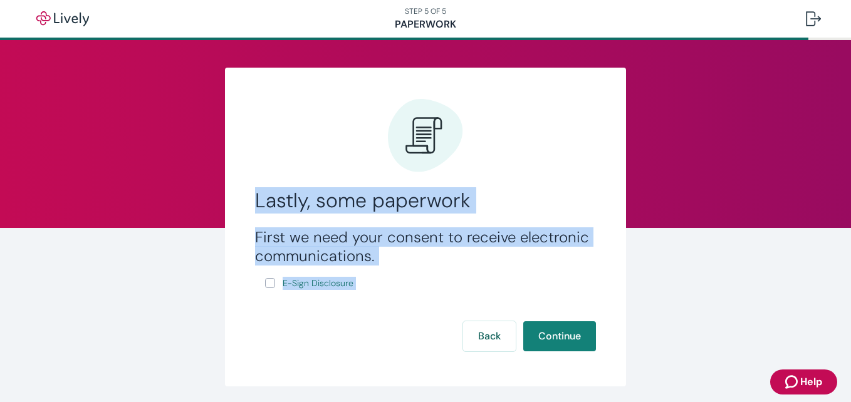
click at [265, 280] on input "E-Sign Disclosure" at bounding box center [270, 283] width 10 height 10
checkbox input "true"
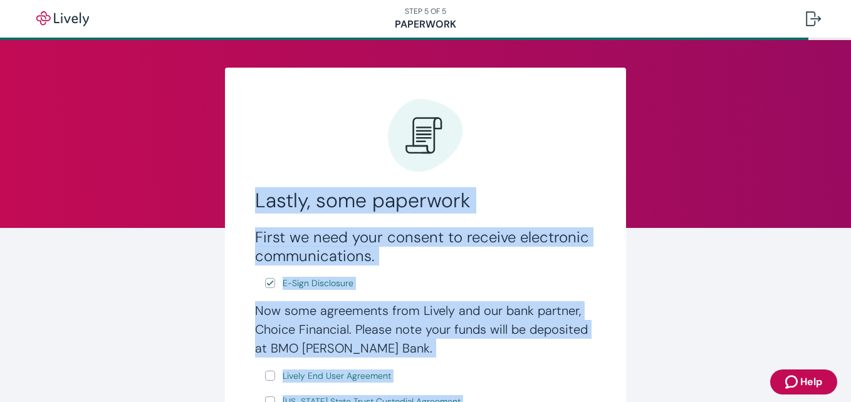
click at [811, 120] on div "Lastly, some paperwork First we need your consent to receive electronic communi…" at bounding box center [425, 322] width 851 height 565
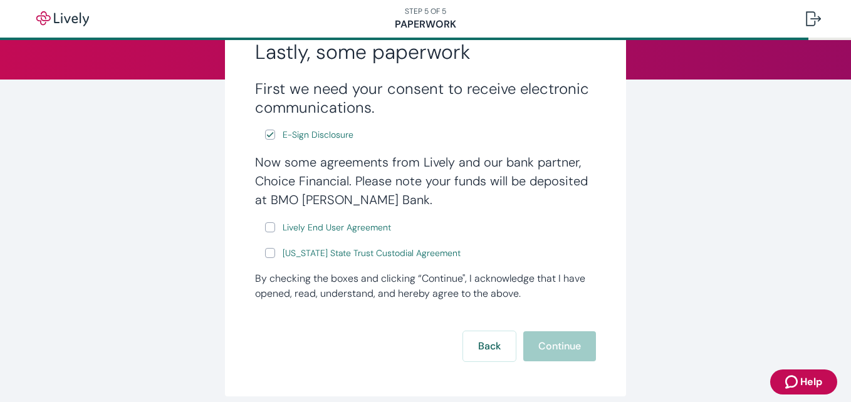
scroll to position [152, 0]
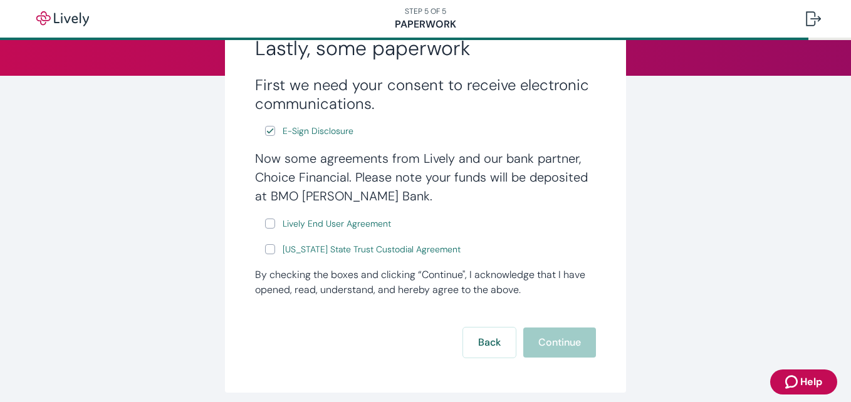
click at [266, 226] on input "Lively End User Agreement" at bounding box center [270, 224] width 10 height 10
checkbox input "true"
click at [266, 248] on input "[US_STATE] State Trust Custodial Agreement" at bounding box center [270, 249] width 10 height 10
checkbox input "true"
click at [540, 339] on button "Continue" at bounding box center [559, 343] width 73 height 30
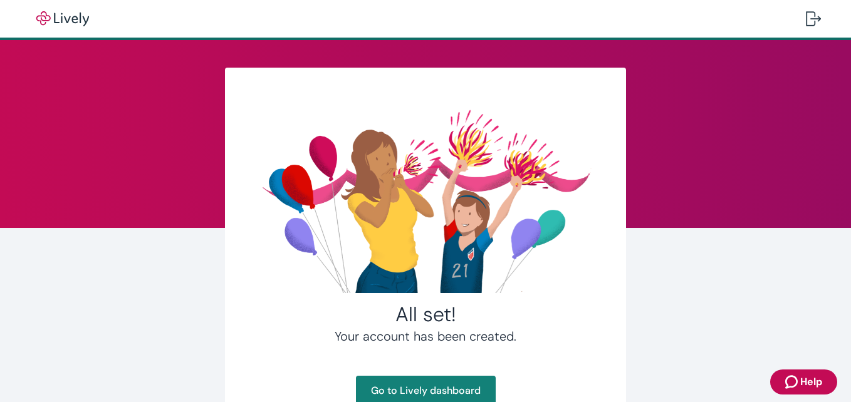
scroll to position [94, 0]
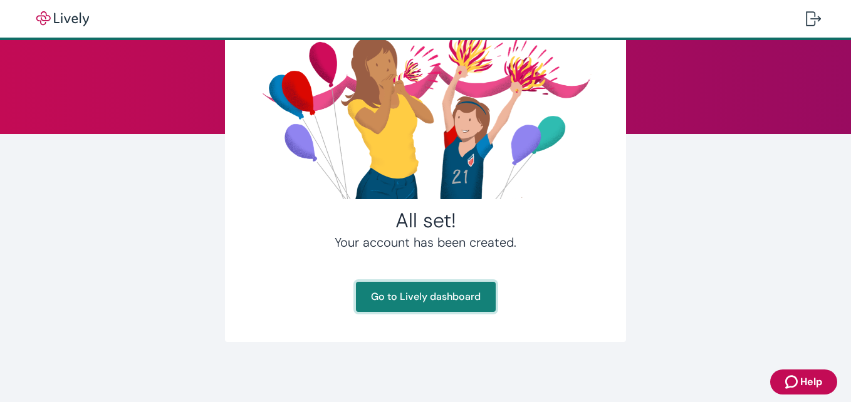
click at [412, 295] on link "Go to Lively dashboard" at bounding box center [426, 297] width 140 height 30
